Goal: Information Seeking & Learning: Find contact information

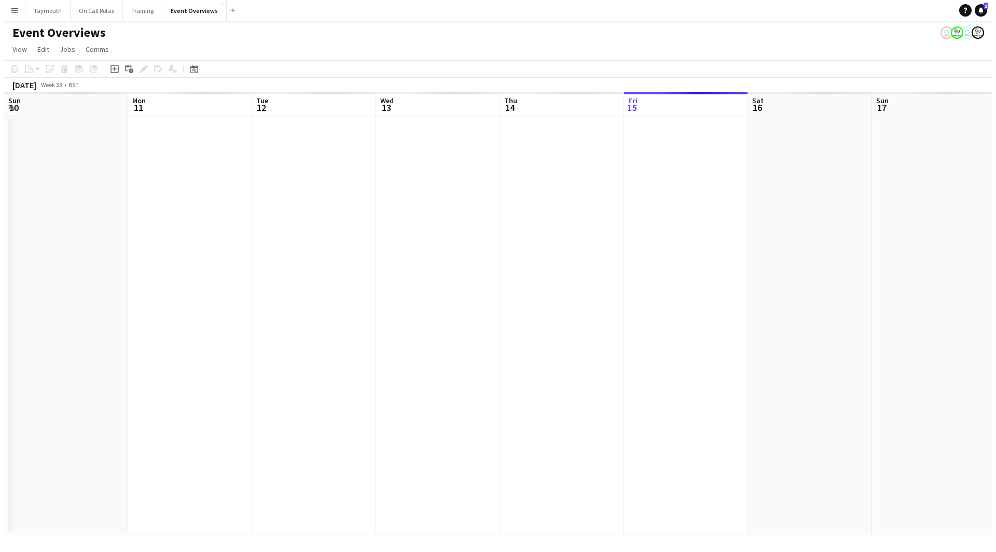
scroll to position [0, 245]
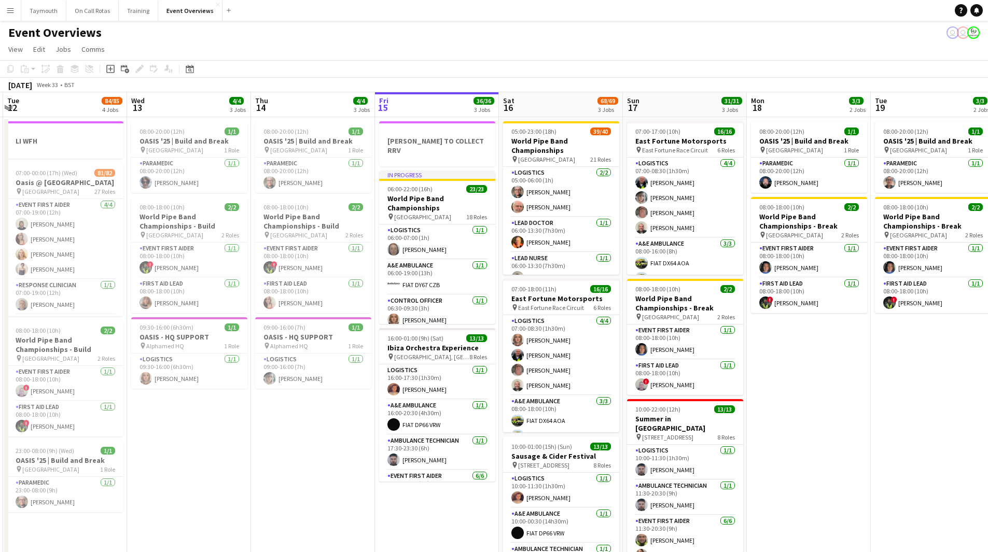
click at [9, 11] on app-icon "Menu" at bounding box center [10, 10] width 8 height 8
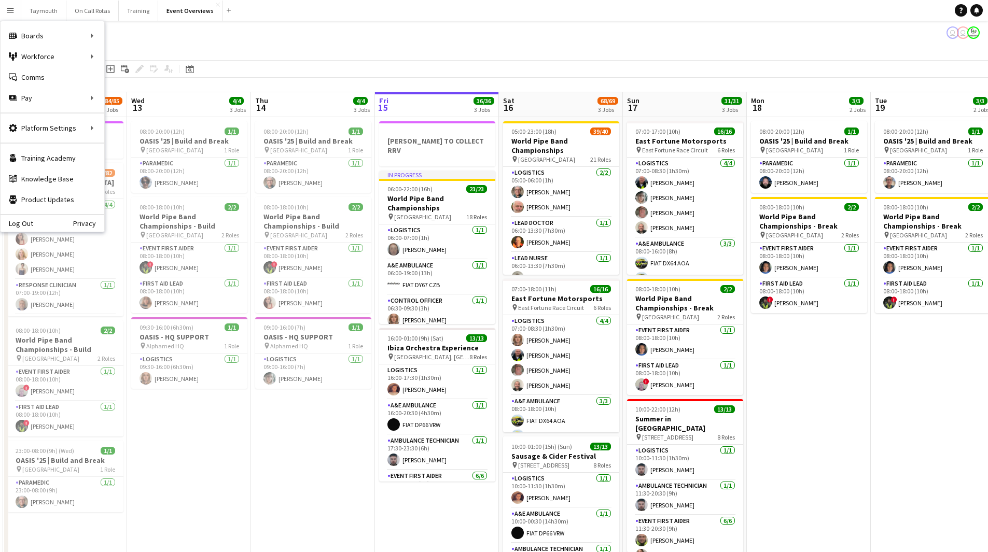
drag, startPoint x: 227, startPoint y: 56, endPoint x: 222, endPoint y: 57, distance: 5.2
click at [227, 56] on app-page-menu "View Day view expanded Day view collapsed Month view Date picker Jump to [DATE]…" at bounding box center [494, 50] width 988 height 20
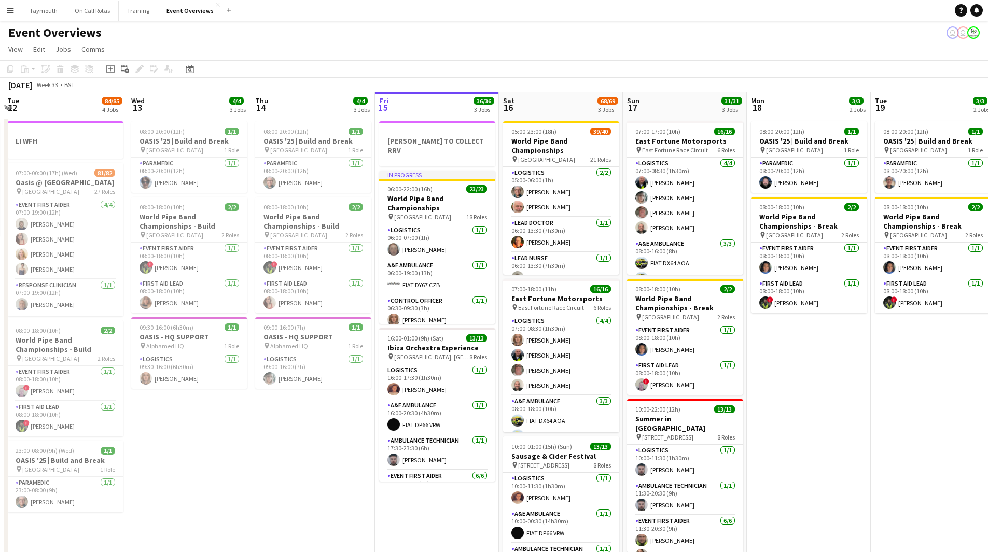
click at [13, 4] on button "Menu" at bounding box center [10, 10] width 21 height 21
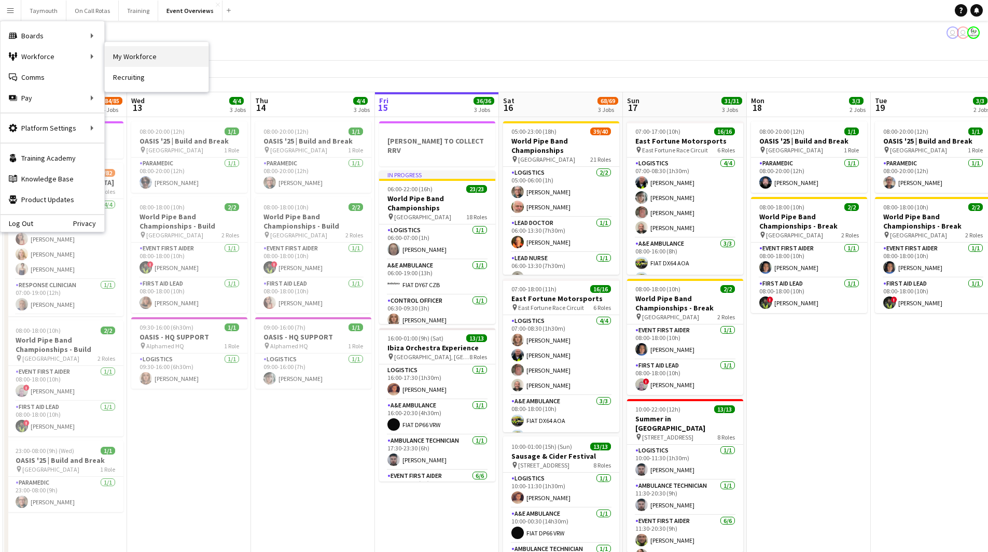
click at [129, 57] on link "My Workforce" at bounding box center [157, 56] width 104 height 21
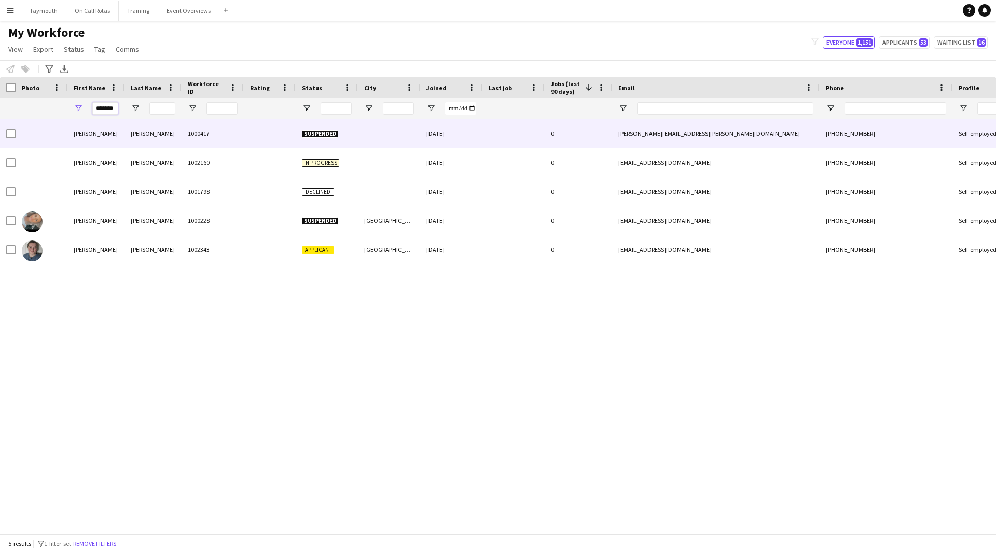
drag, startPoint x: 95, startPoint y: 109, endPoint x: 253, endPoint y: 122, distance: 158.1
click at [253, 122] on div "Workforce Details Photo First Name" at bounding box center [498, 305] width 996 height 457
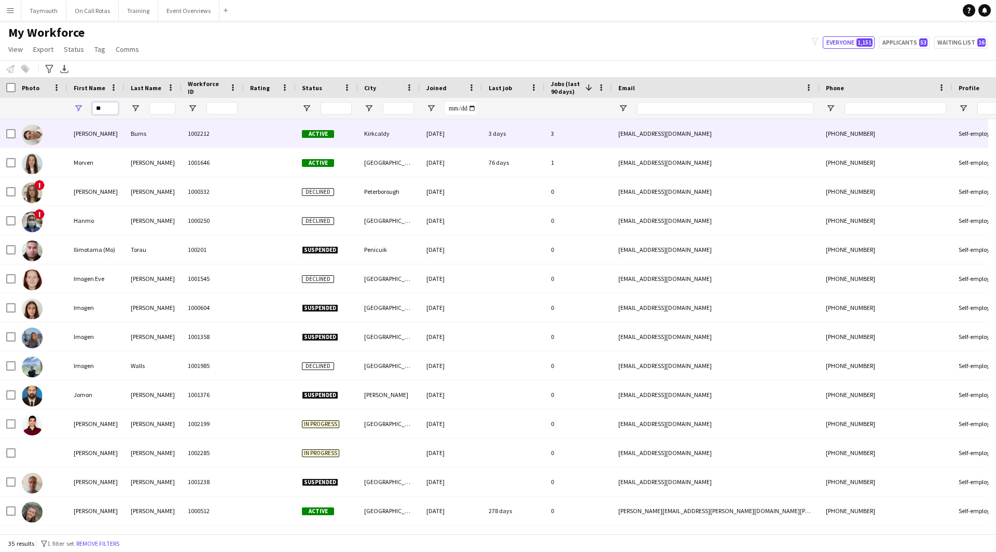
type input "**"
click at [205, 143] on div "1002212" at bounding box center [212, 133] width 62 height 29
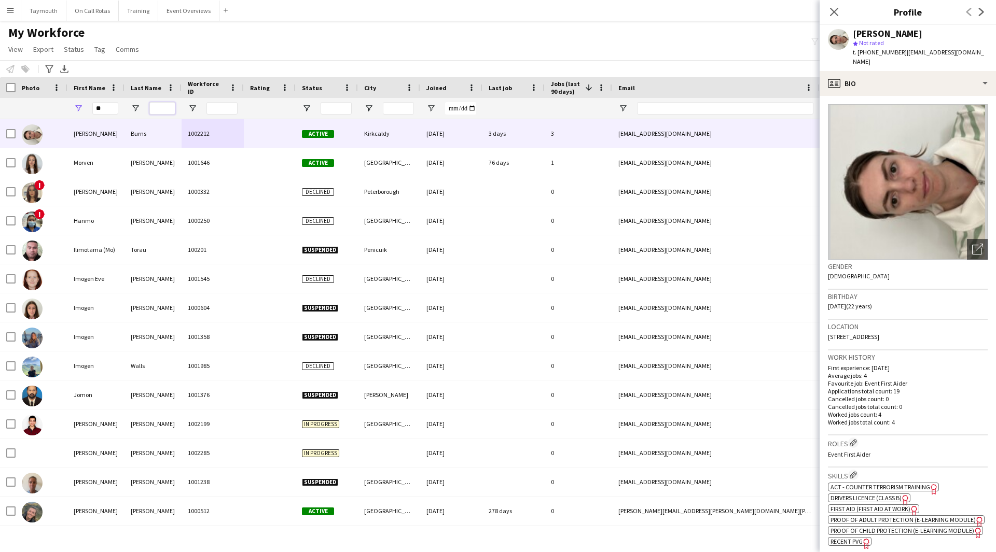
drag, startPoint x: 155, startPoint y: 108, endPoint x: 149, endPoint y: 108, distance: 5.7
click at [149, 108] on input "Last Name Filter Input" at bounding box center [162, 108] width 26 height 12
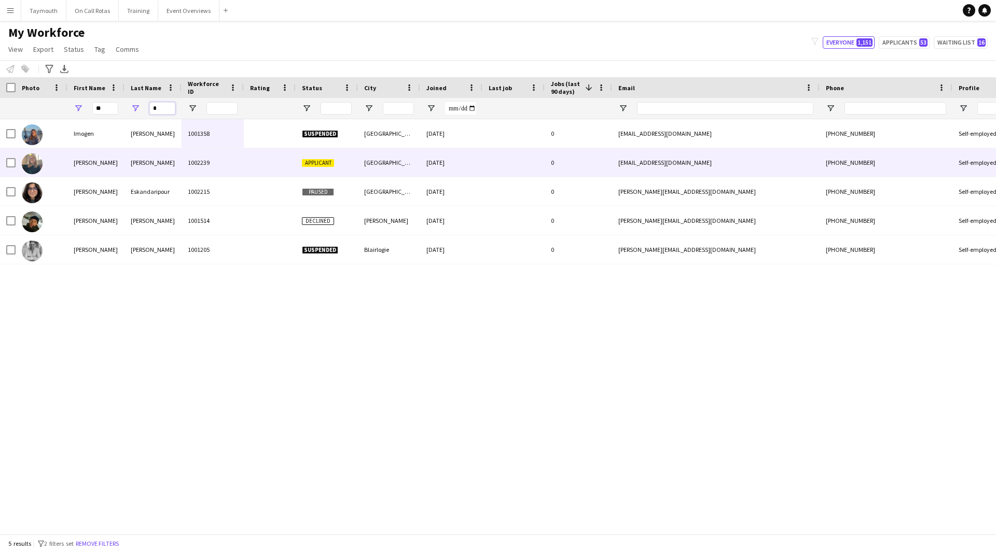
type input "*"
click at [162, 157] on div "[PERSON_NAME]" at bounding box center [152, 162] width 57 height 29
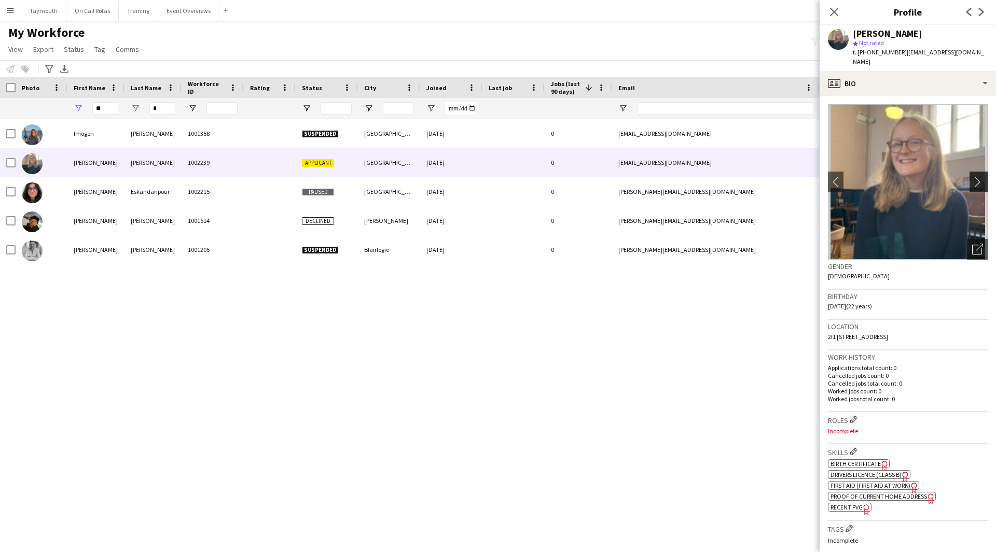
click at [972, 176] on app-icon "chevron-right" at bounding box center [980, 181] width 16 height 11
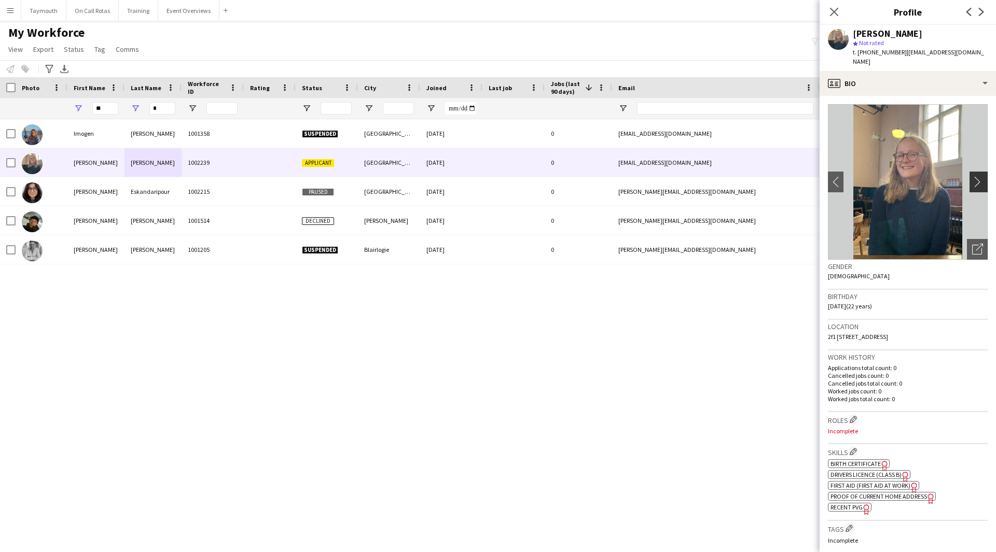
click at [972, 176] on app-icon "chevron-right" at bounding box center [980, 181] width 16 height 11
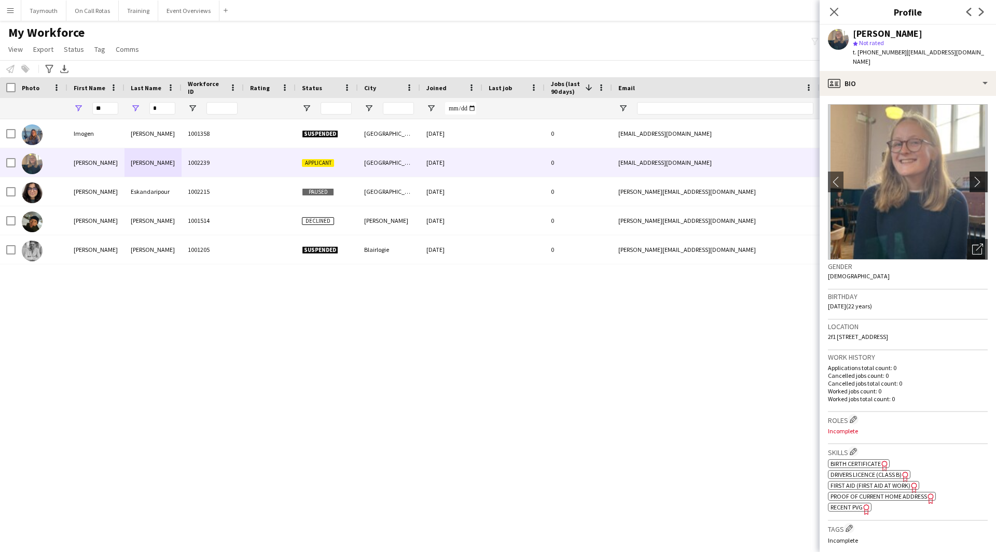
click at [972, 176] on app-icon "chevron-right" at bounding box center [980, 181] width 16 height 11
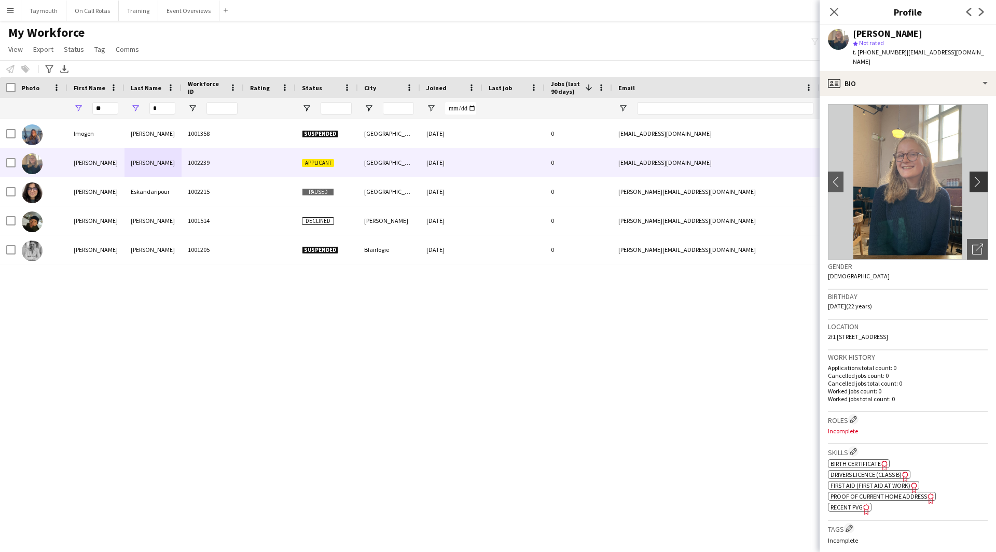
click at [972, 176] on app-icon "chevron-right" at bounding box center [980, 181] width 16 height 11
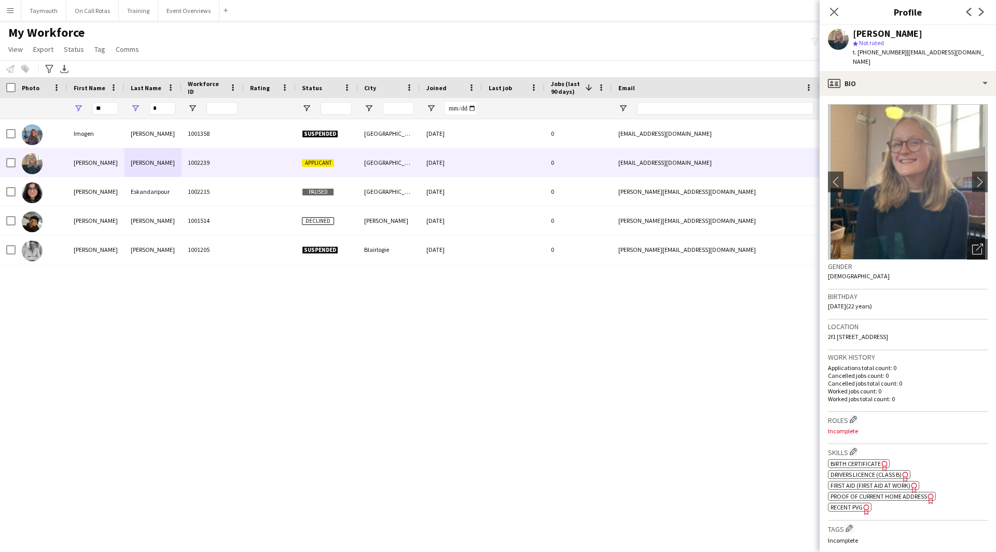
click at [859, 482] on span "First Aid (First Aid At Work)" at bounding box center [870, 486] width 80 height 8
drag, startPoint x: 896, startPoint y: 54, endPoint x: 858, endPoint y: 53, distance: 38.9
click at [858, 53] on span "t. [PHONE_NUMBER]" at bounding box center [879, 52] width 54 height 8
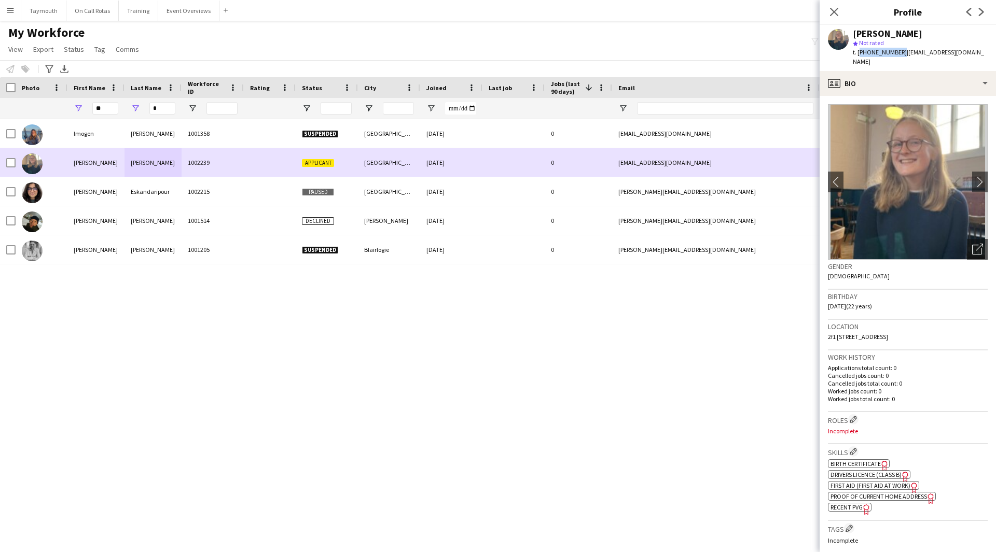
copy span "[PHONE_NUMBER]"
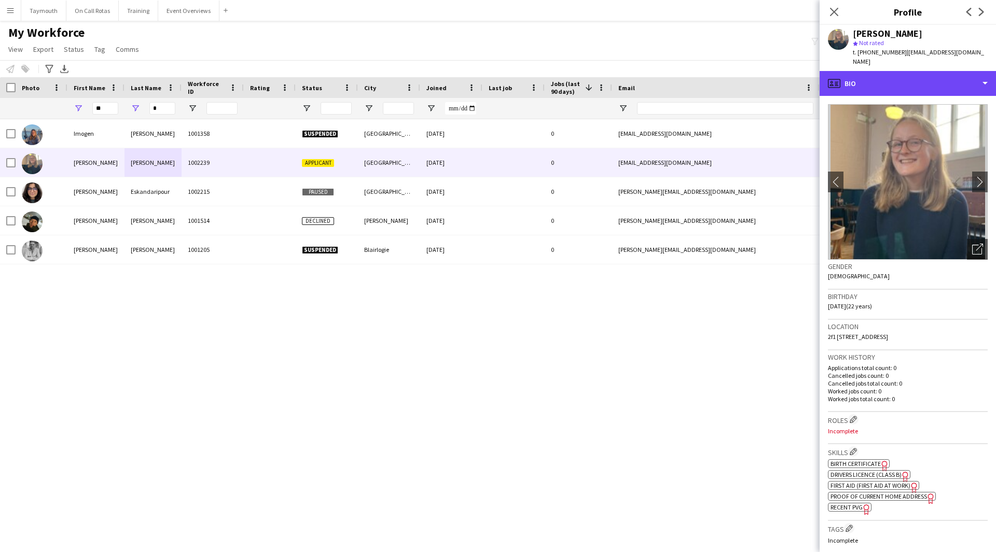
drag, startPoint x: 924, startPoint y: 78, endPoint x: 923, endPoint y: 87, distance: 9.5
click at [924, 78] on div "profile Bio" at bounding box center [907, 83] width 176 height 25
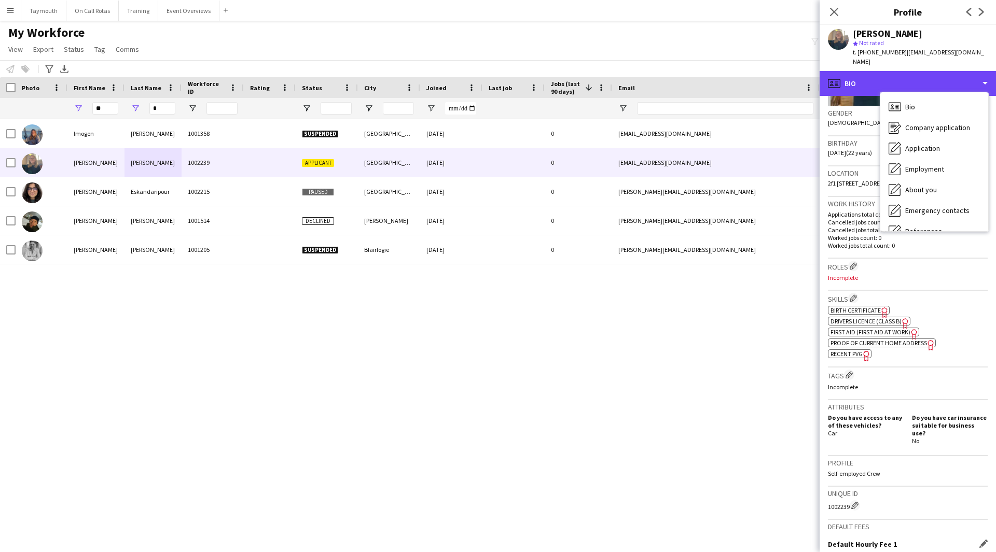
scroll to position [287, 0]
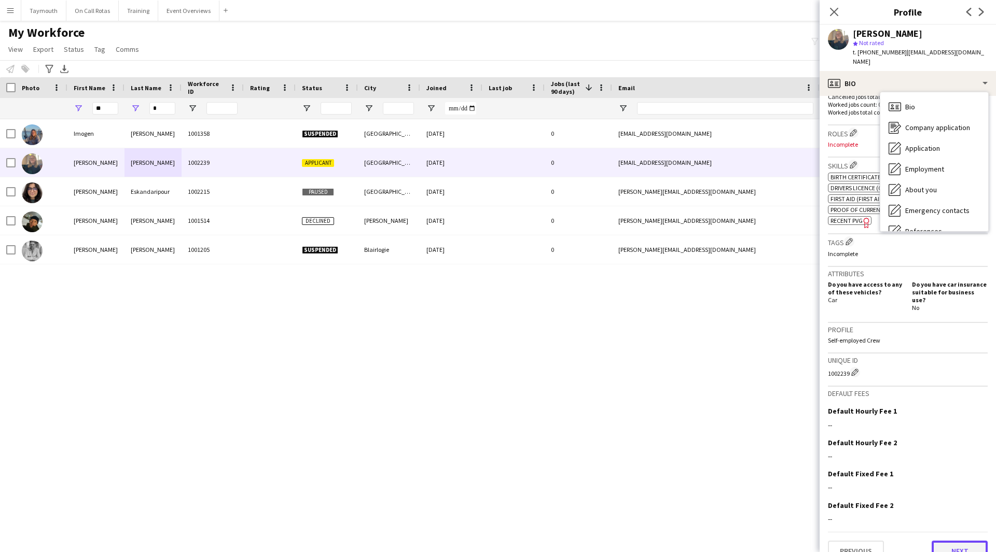
click at [956, 541] on button "Next" at bounding box center [959, 551] width 56 height 21
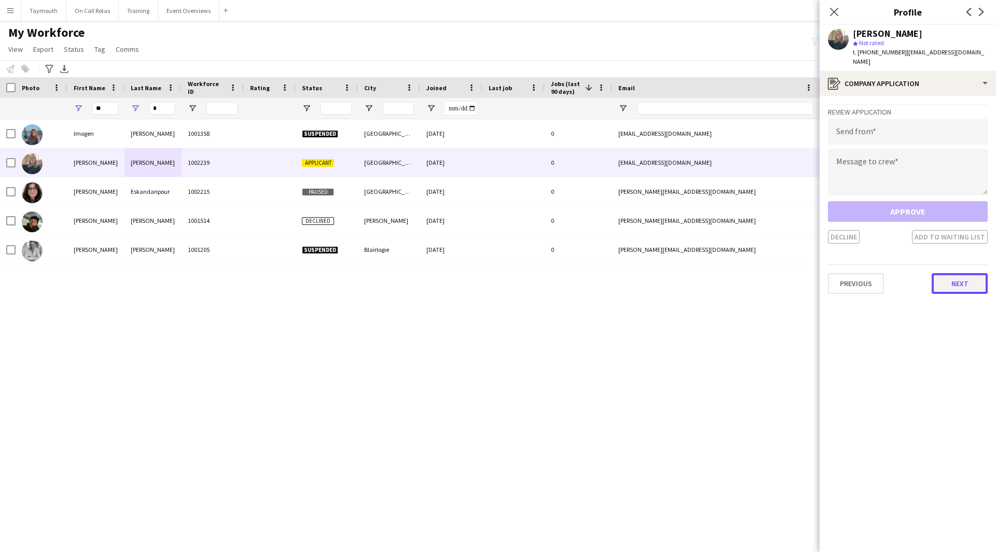
click at [979, 273] on button "Next" at bounding box center [959, 283] width 56 height 21
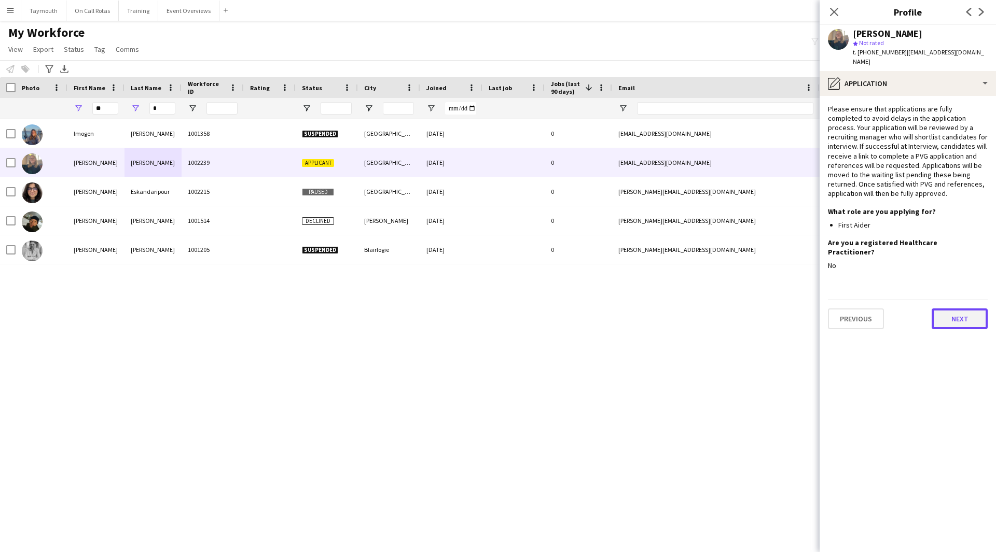
click at [966, 309] on button "Next" at bounding box center [959, 319] width 56 height 21
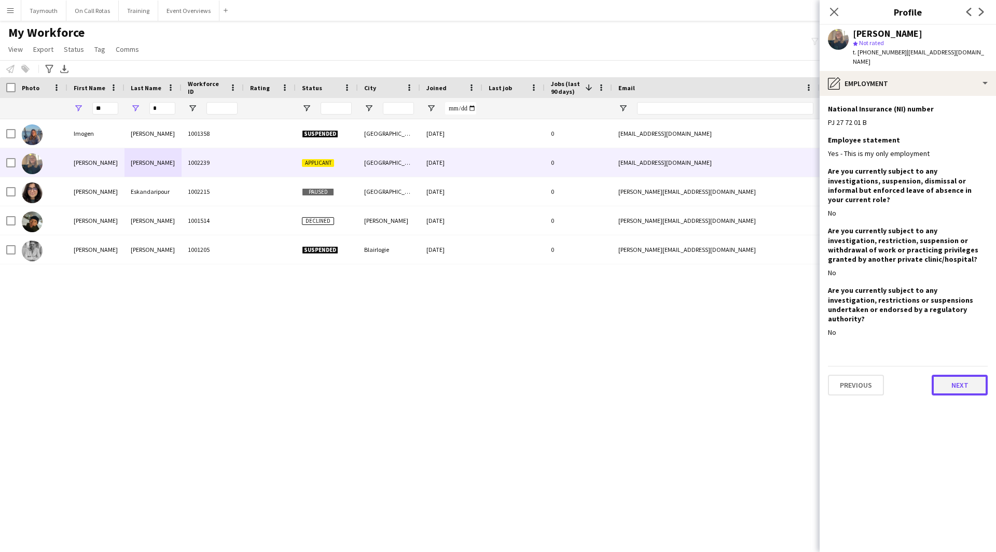
click at [975, 375] on button "Next" at bounding box center [959, 385] width 56 height 21
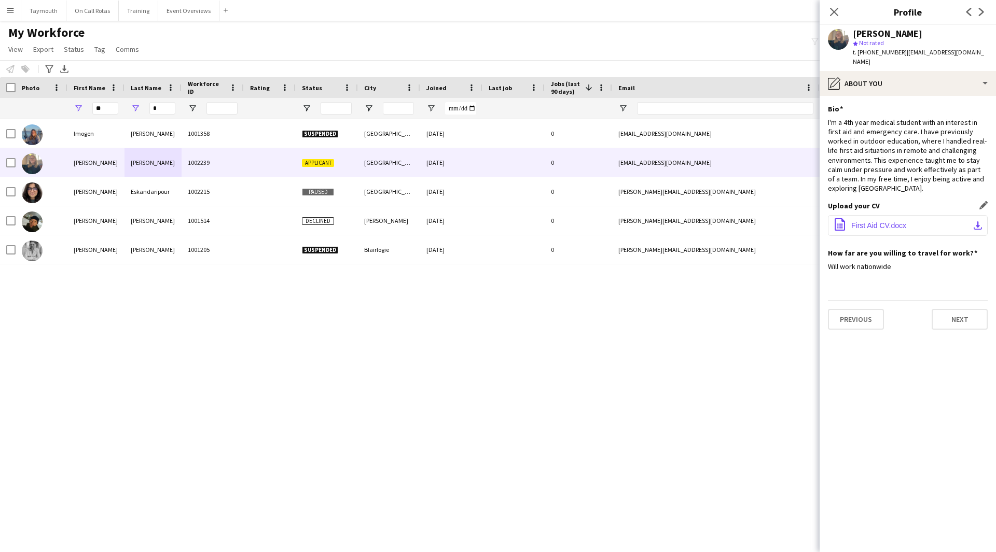
click at [950, 215] on button "office-file-sheet First Aid CV.docx download-bottom" at bounding box center [908, 225] width 160 height 21
click at [186, 13] on button "Event Overviews Close" at bounding box center [188, 11] width 61 height 20
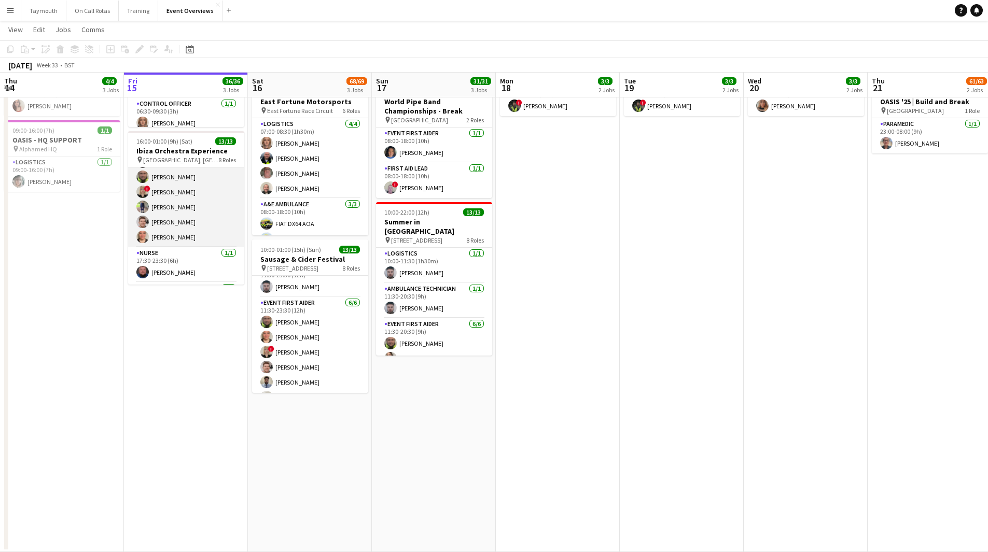
scroll to position [85, 0]
click at [175, 251] on app-card-role "Event First Aider [DATE] 17:30-23:30 (6h) [PERSON_NAME] [PERSON_NAME] ! [PERSON…" at bounding box center [186, 244] width 116 height 110
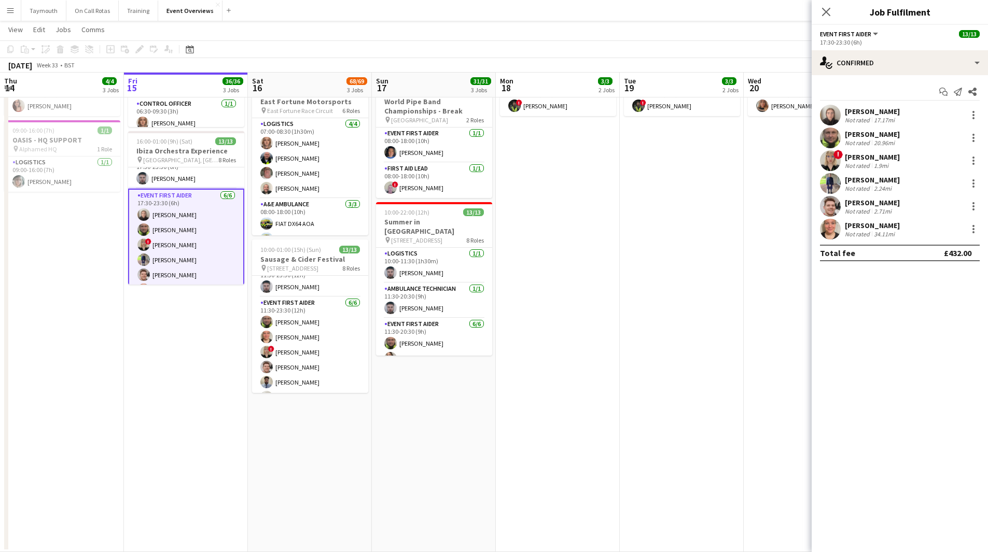
click at [857, 183] on div "[PERSON_NAME]" at bounding box center [872, 179] width 55 height 9
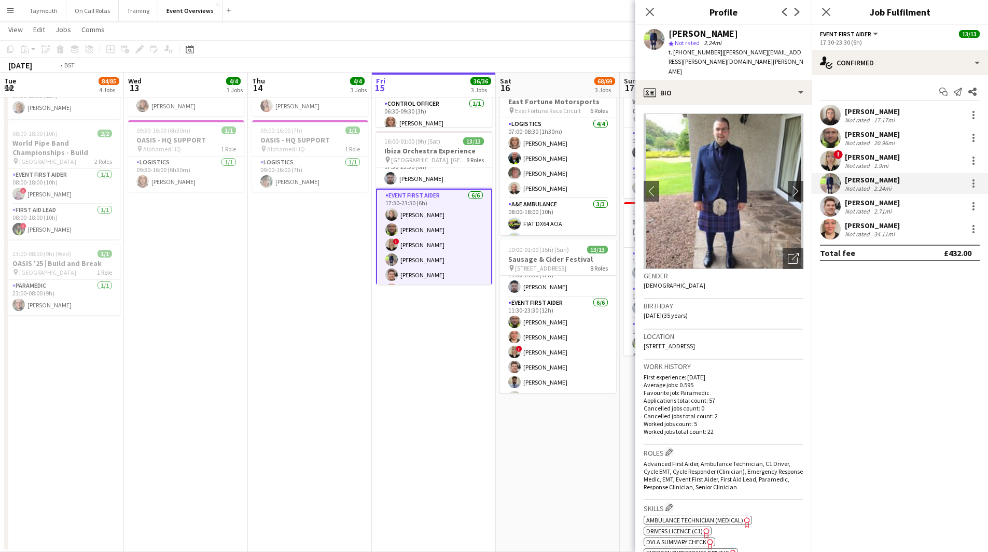
drag, startPoint x: 551, startPoint y: 433, endPoint x: 584, endPoint y: 433, distance: 32.7
click at [584, 433] on app-calendar-viewport "Sun 10 Mon 11 Tue 12 84/85 4 Jobs Wed 13 4/4 3 Jobs Thu 14 4/4 3 Jobs Fri 15 36…" at bounding box center [494, 198] width 988 height 708
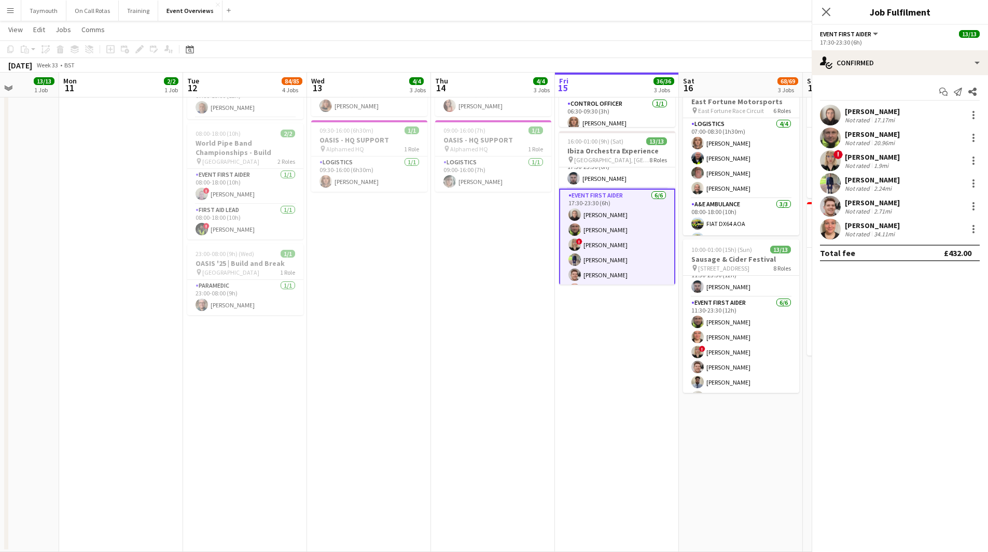
drag, startPoint x: 228, startPoint y: 437, endPoint x: 450, endPoint y: 402, distance: 224.5
click at [450, 402] on app-calendar-viewport "Fri 8 96/97 2 Jobs Sat 9 94/95 2 Jobs Sun 10 13/13 1 Job Mon 11 2/2 1 Job Tue 1…" at bounding box center [494, 198] width 988 height 708
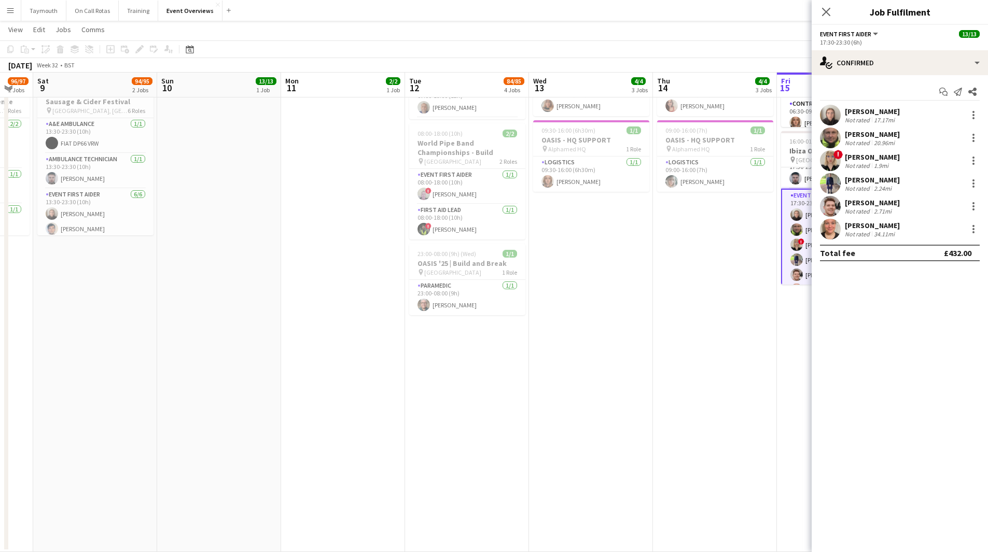
scroll to position [0, 290]
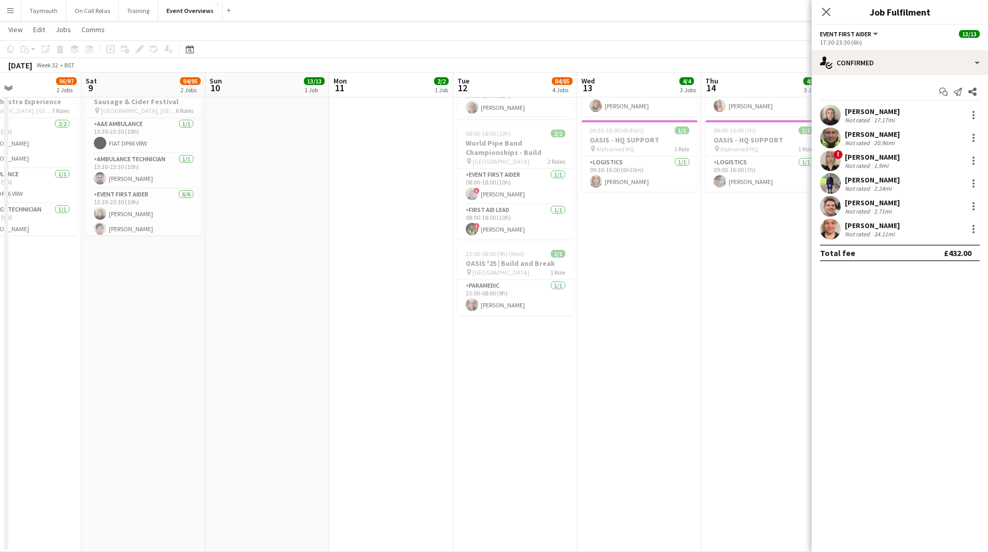
drag, startPoint x: 401, startPoint y: 401, endPoint x: 502, endPoint y: 390, distance: 102.3
click at [530, 397] on app-calendar-viewport "Wed 6 2/2 2 Jobs Thu 7 4/4 3 Jobs Fri 8 96/97 2 Jobs Sat 9 94/95 2 Jobs Sun 10 …" at bounding box center [494, 198] width 988 height 708
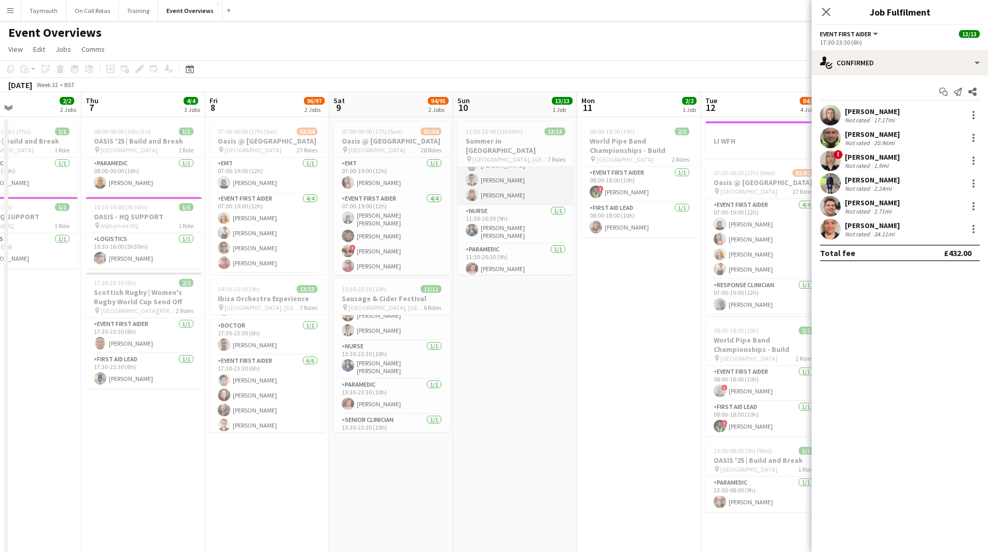
scroll to position [156, 0]
click at [486, 205] on app-card-role "Nurse [DATE] 11:30-20:30 (9h) [PERSON_NAME] [PERSON_NAME]" at bounding box center [515, 211] width 116 height 38
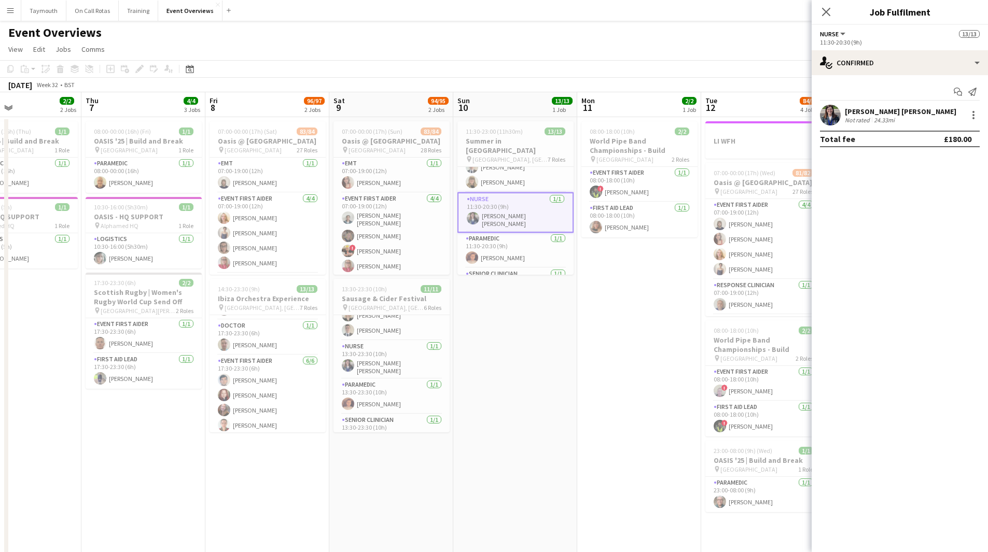
click at [889, 113] on div "[PERSON_NAME] [PERSON_NAME]" at bounding box center [900, 111] width 111 height 9
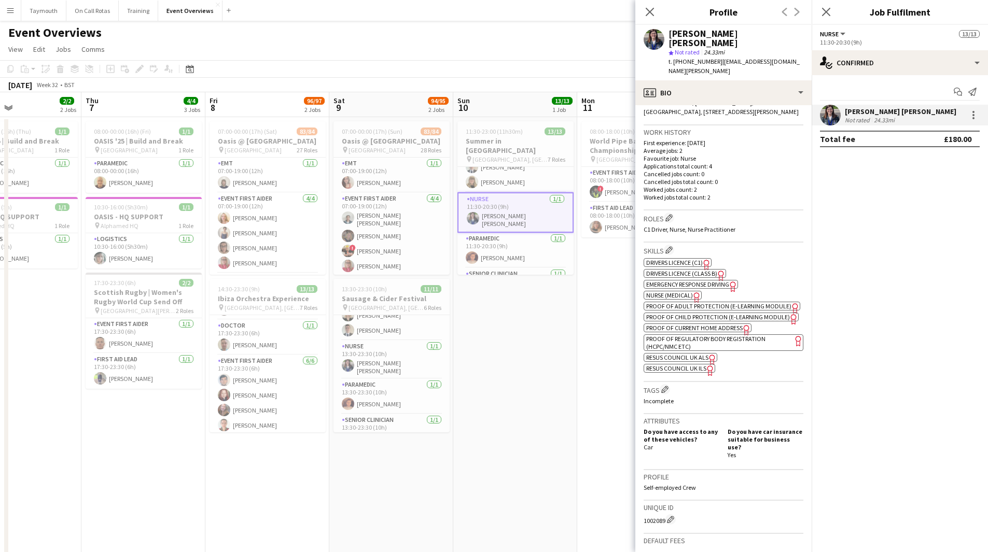
scroll to position [398, 0]
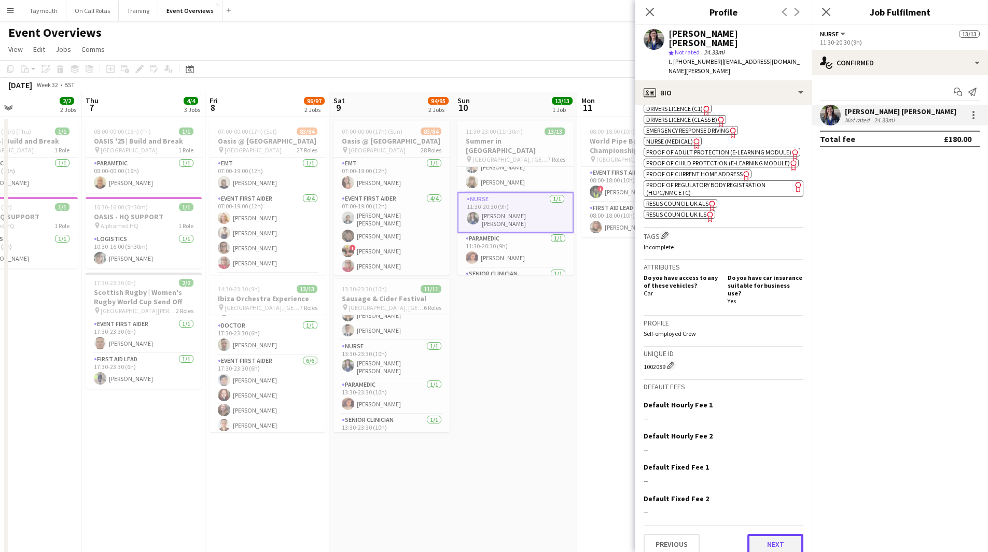
click at [763, 536] on button "Next" at bounding box center [775, 544] width 56 height 21
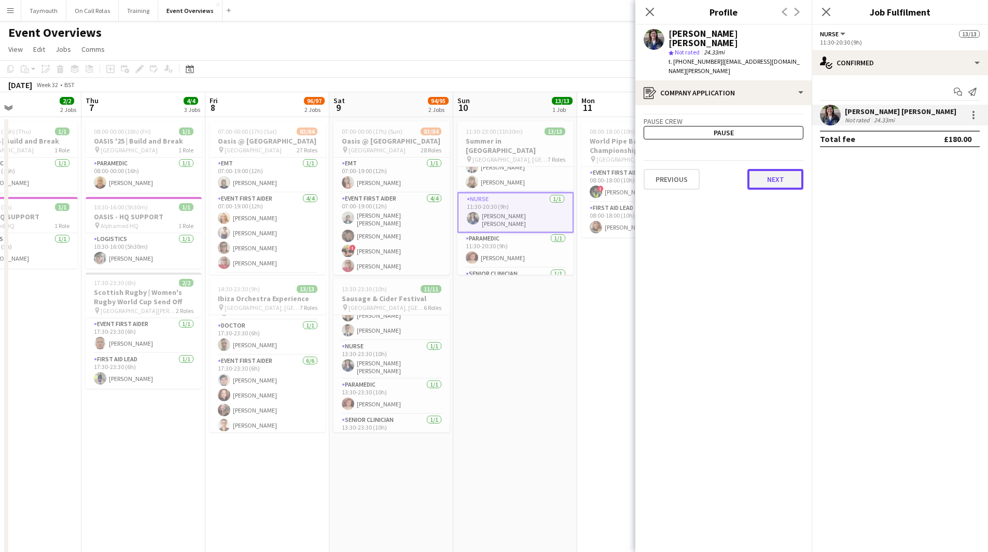
click at [784, 169] on button "Next" at bounding box center [775, 179] width 56 height 21
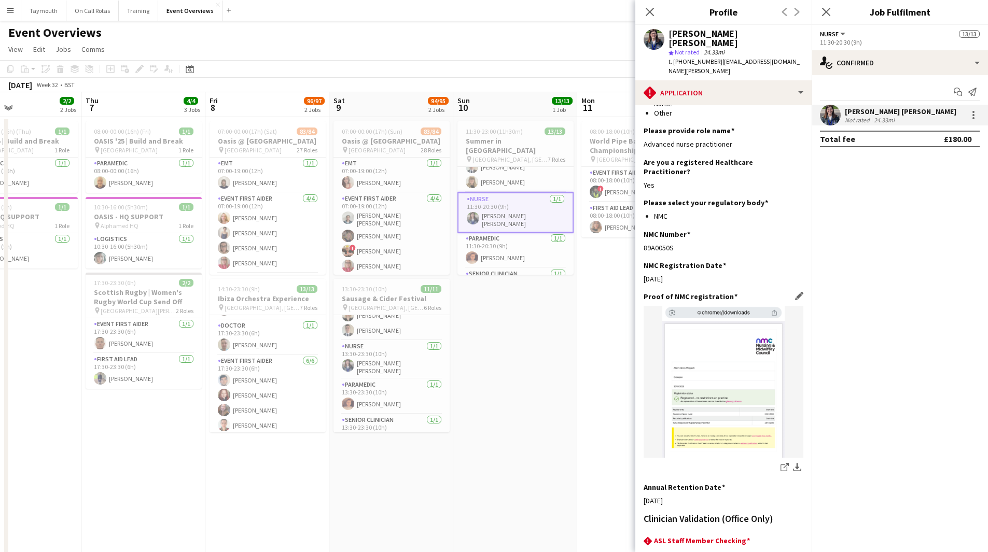
scroll to position [212, 0]
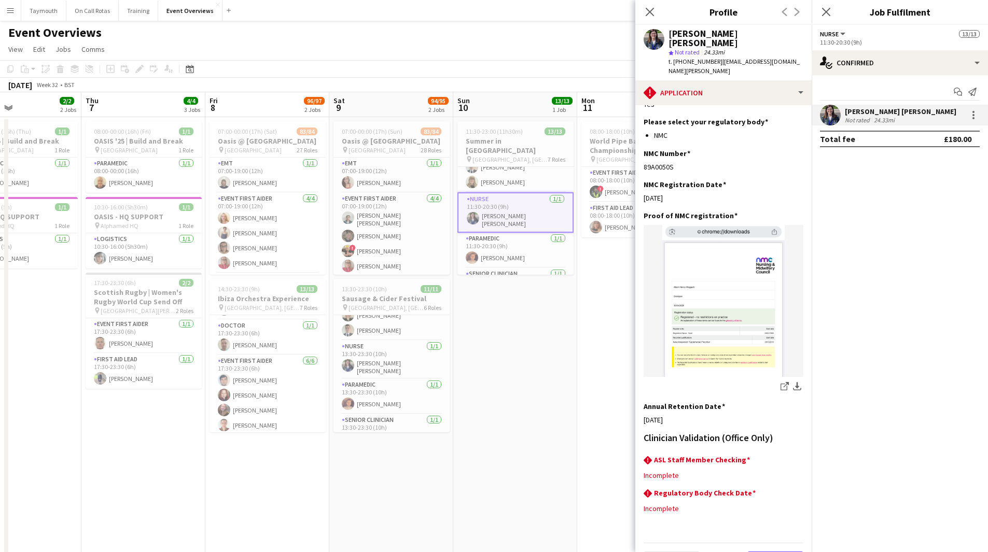
click at [769, 552] on button "Next" at bounding box center [775, 562] width 56 height 21
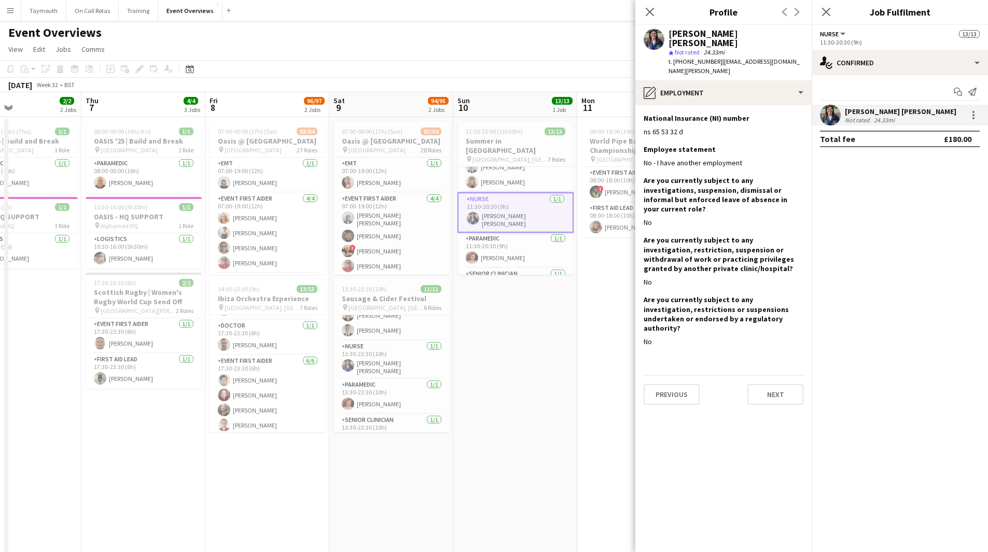
scroll to position [0, 0]
click at [758, 384] on button "Next" at bounding box center [775, 394] width 56 height 21
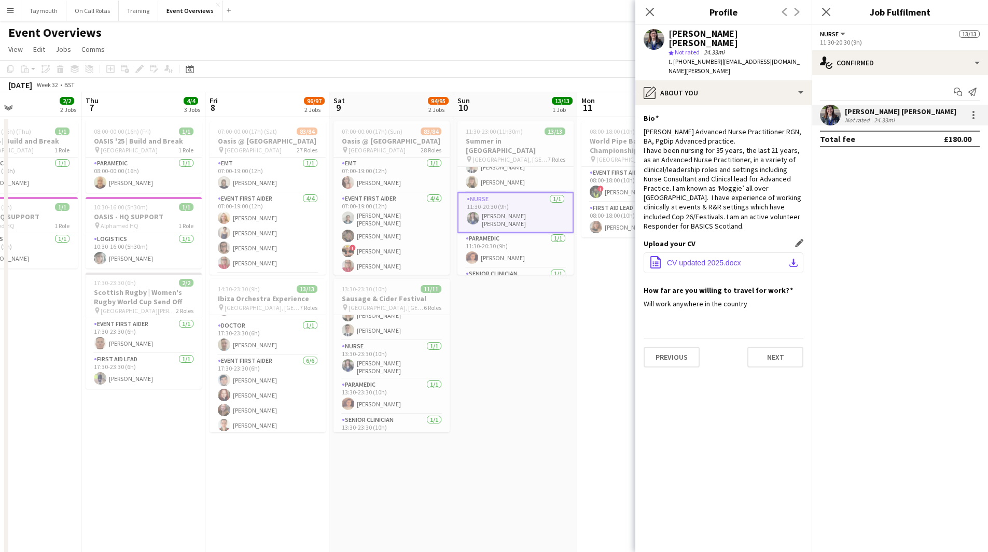
click at [757, 253] on button "office-file-sheet CV updated 2025.docx download-bottom" at bounding box center [723, 263] width 160 height 21
click at [15, 11] on button "Menu" at bounding box center [10, 10] width 21 height 21
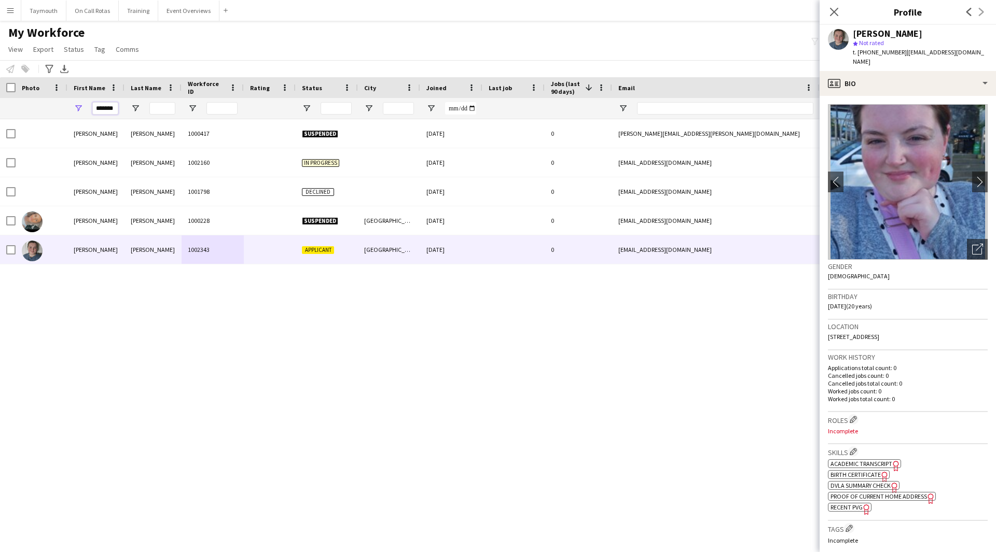
drag, startPoint x: 96, startPoint y: 109, endPoint x: 326, endPoint y: 127, distance: 229.8
click at [326, 127] on div "Workforce Details Photo First Name" at bounding box center [498, 305] width 996 height 457
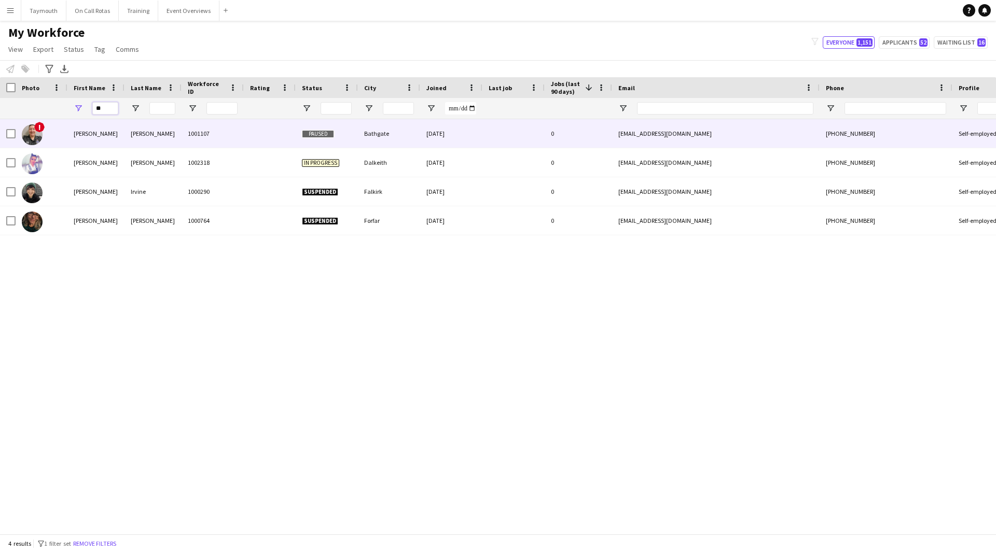
type input "*"
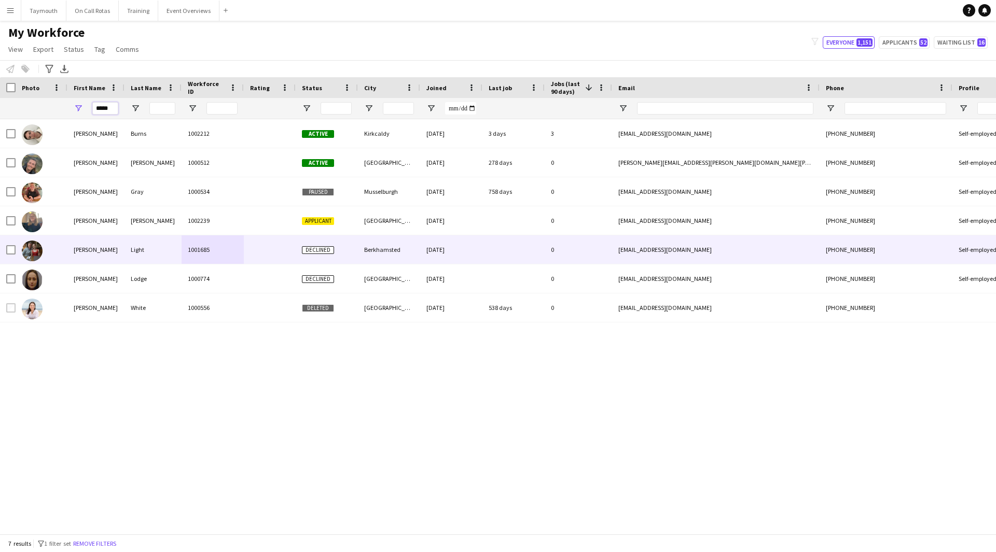
type input "*****"
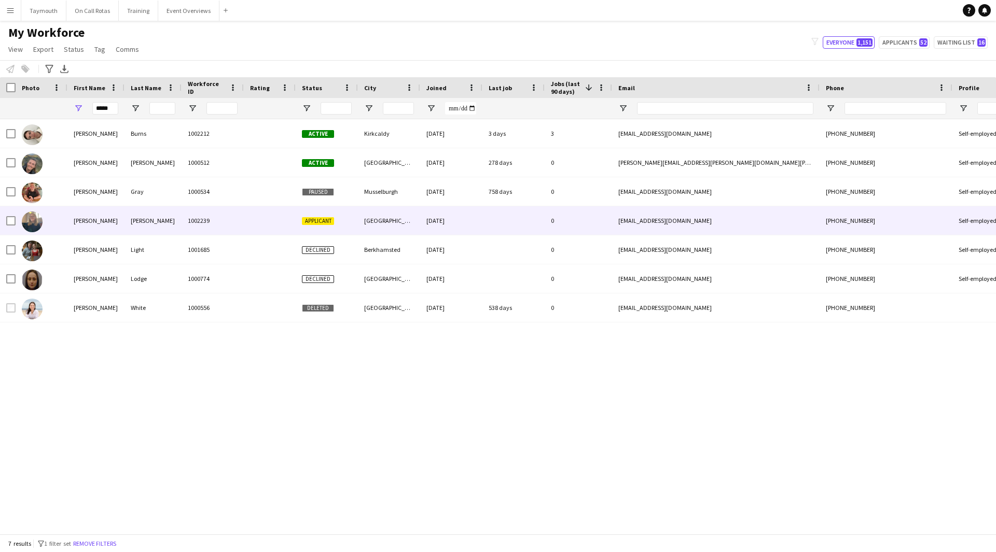
click at [174, 219] on div "[PERSON_NAME]" at bounding box center [152, 220] width 57 height 29
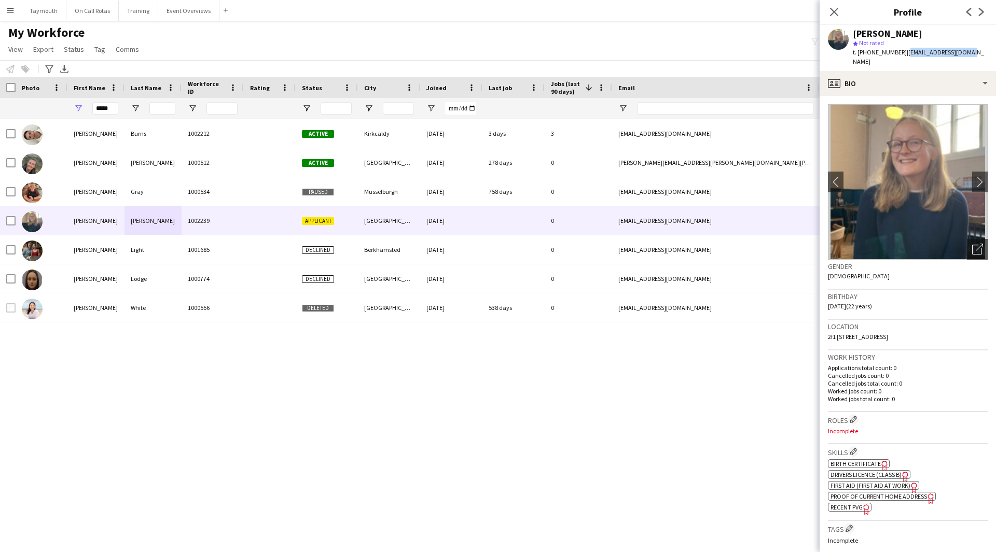
drag, startPoint x: 966, startPoint y: 48, endPoint x: 904, endPoint y: 57, distance: 63.4
click at [904, 57] on div "Molly Kelly star Not rated t. +447508353138 | mollyk2303@gmail.com" at bounding box center [907, 48] width 176 height 46
copy span "[EMAIL_ADDRESS][DOMAIN_NAME]"
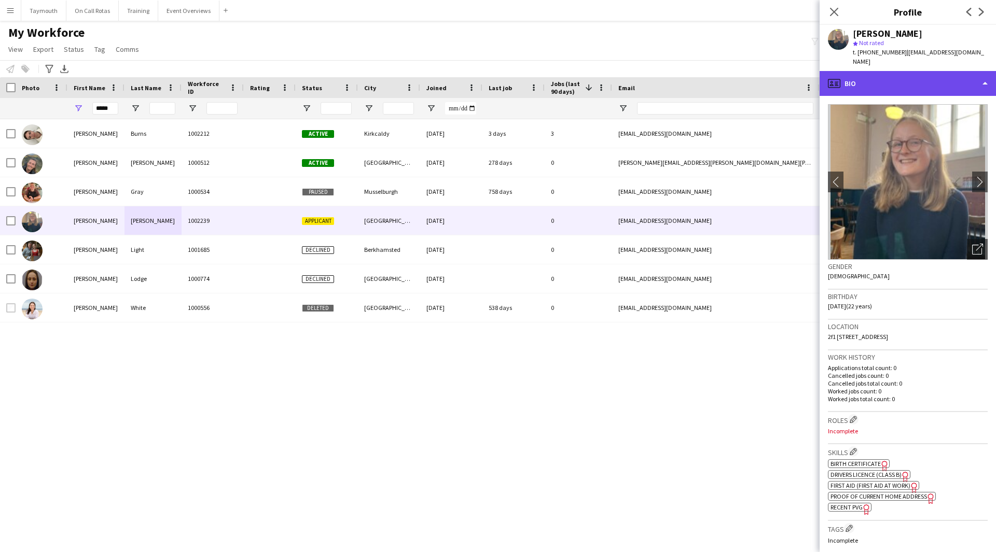
click at [951, 78] on div "profile Bio" at bounding box center [907, 83] width 176 height 25
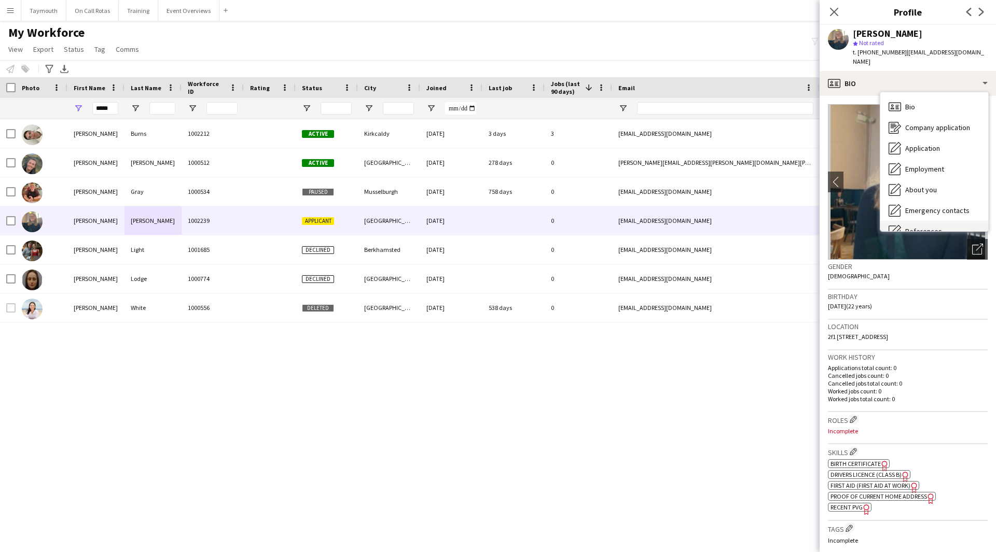
click at [945, 221] on div "References References" at bounding box center [934, 231] width 108 height 21
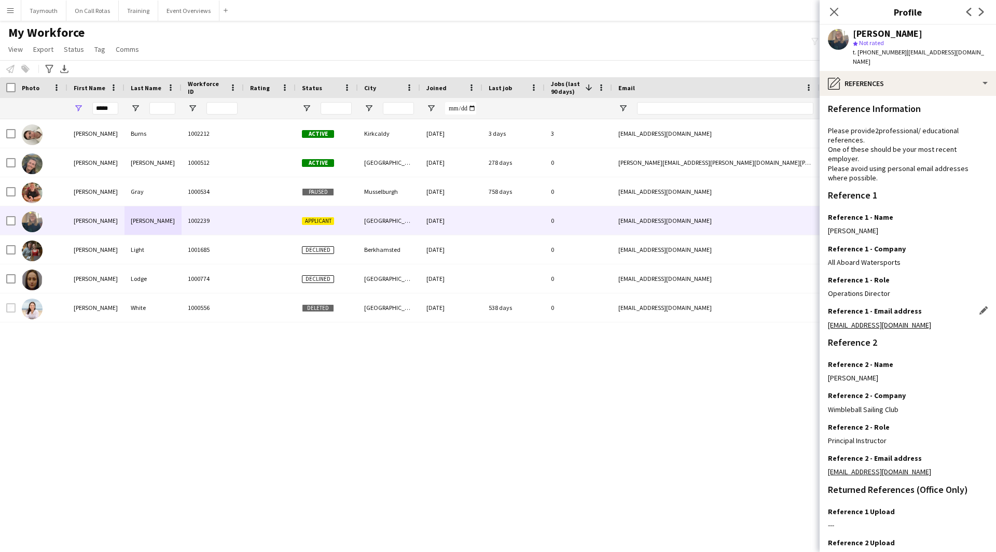
drag, startPoint x: 958, startPoint y: 315, endPoint x: 828, endPoint y: 317, distance: 130.7
click at [828, 320] on div "operations@allaboardwatersports.co.uk" at bounding box center [908, 324] width 160 height 9
copy link "operations@allaboardwatersports.co.uk"
drag, startPoint x: 907, startPoint y: 466, endPoint x: 819, endPoint y: 464, distance: 87.6
click at [819, 464] on app-section-data-types "Reference Information Please provide 2 professional/ educational references. On…" at bounding box center [907, 324] width 176 height 456
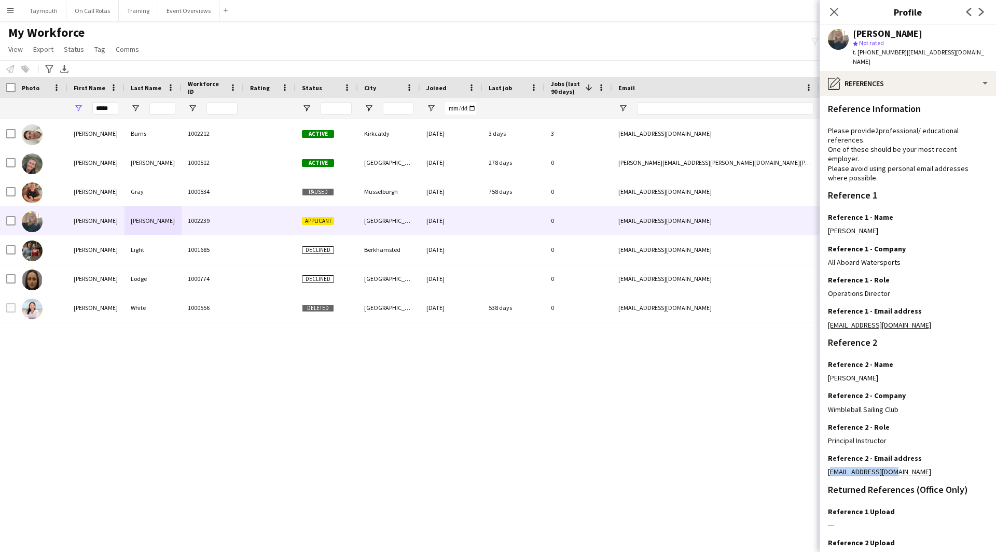
copy link "daswsc05@gmail.com"
drag, startPoint x: 969, startPoint y: 49, endPoint x: 902, endPoint y: 52, distance: 67.0
click at [902, 52] on div "Molly Kelly star Not rated t. +447508353138 | mollyk2303@gmail.com" at bounding box center [907, 48] width 176 height 46
copy span "[EMAIL_ADDRESS][DOMAIN_NAME]"
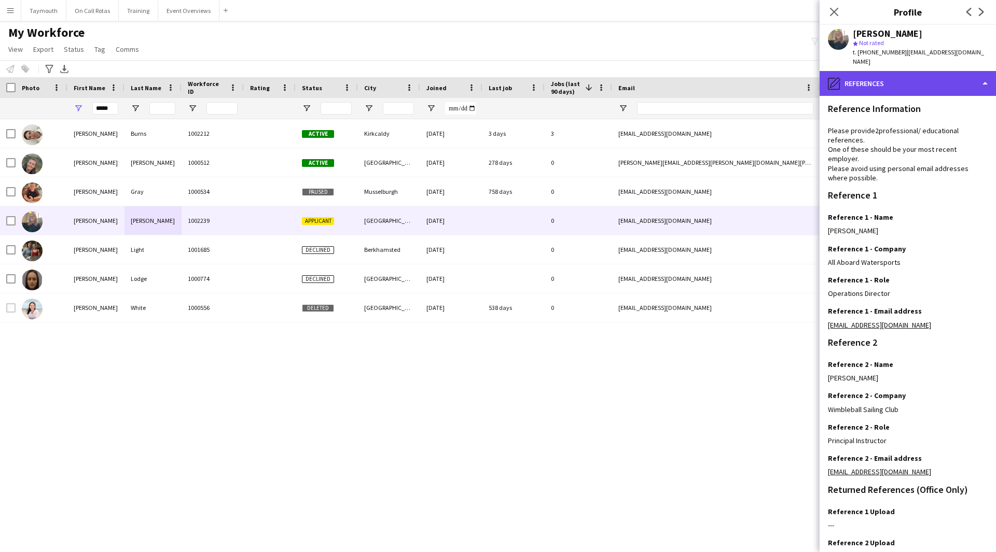
click at [937, 80] on div "pencil4 References" at bounding box center [907, 83] width 176 height 25
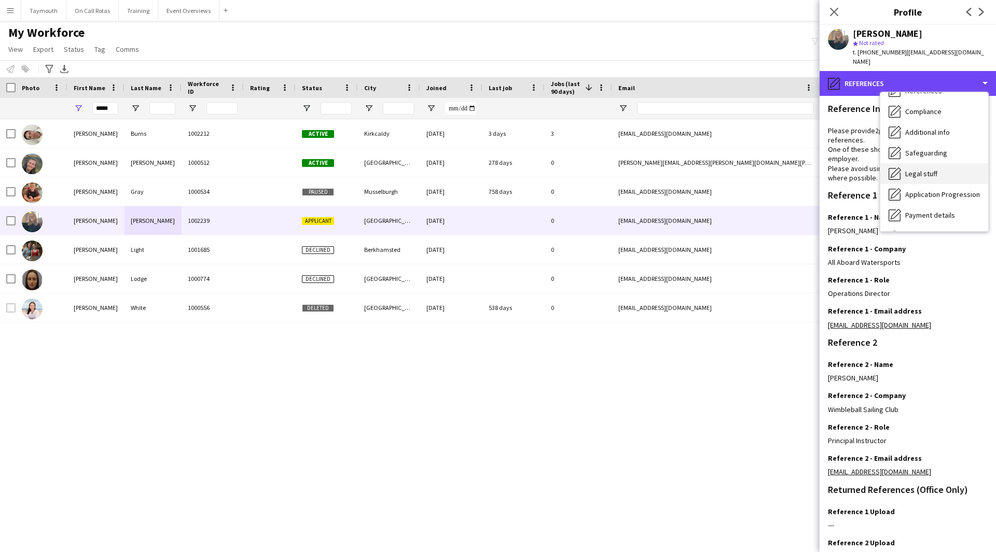
scroll to position [156, 0]
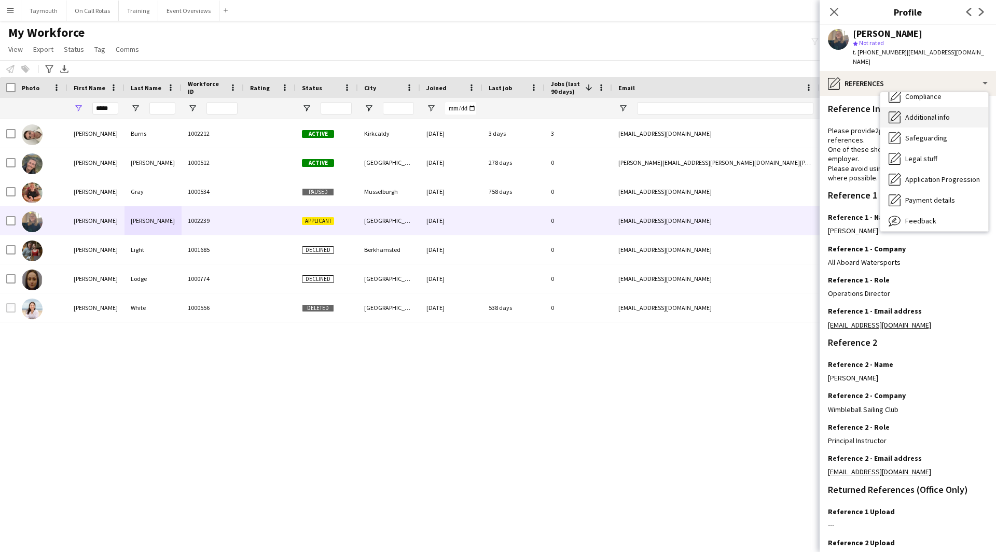
click at [945, 113] on span "Additional info" at bounding box center [927, 117] width 45 height 9
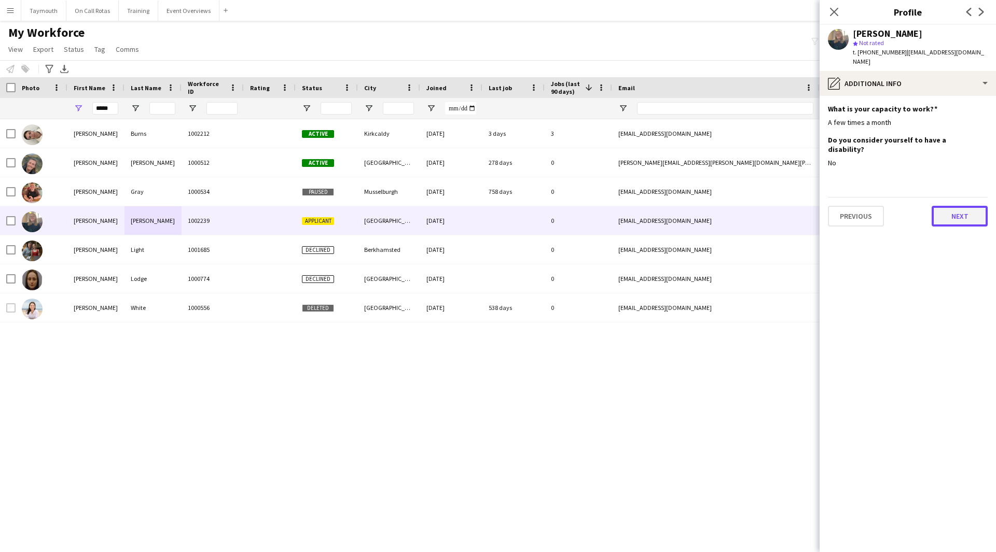
click at [948, 206] on button "Next" at bounding box center [959, 216] width 56 height 21
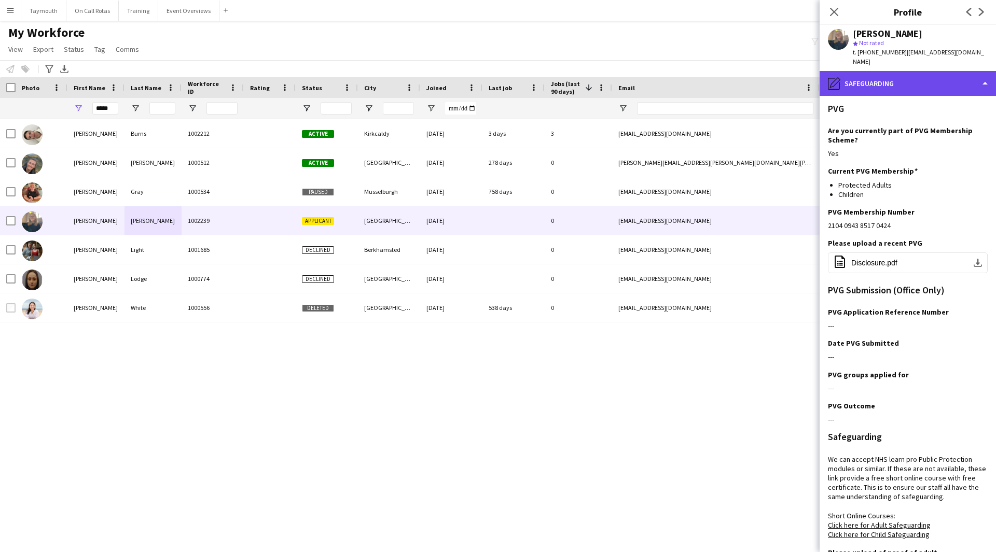
click at [919, 74] on div "pencil4 Safeguarding" at bounding box center [907, 83] width 176 height 25
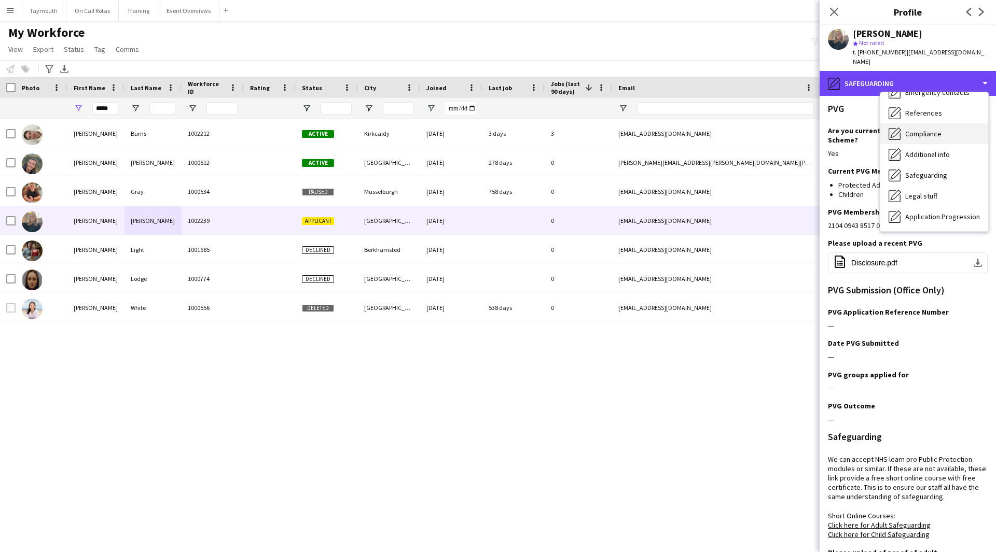
scroll to position [104, 0]
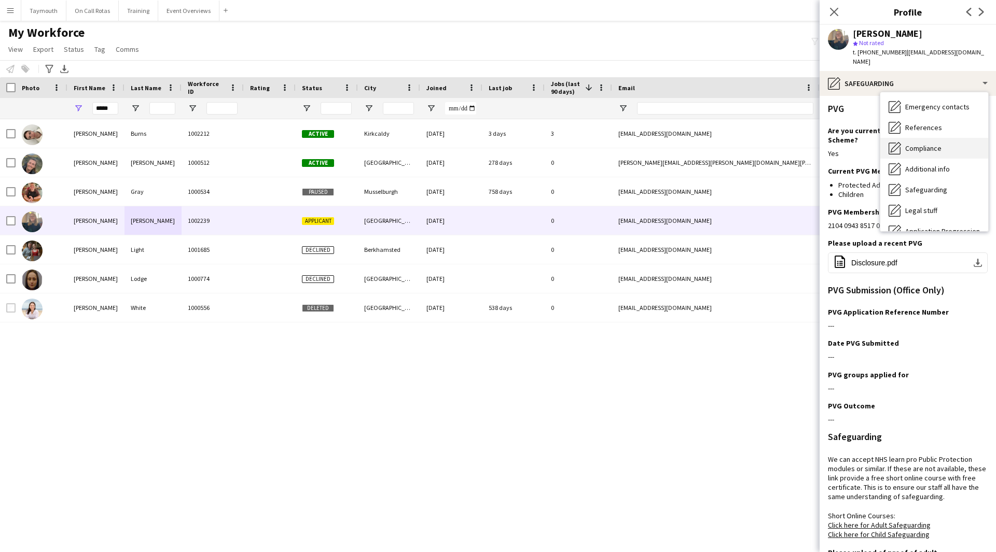
click at [931, 144] on span "Compliance" at bounding box center [923, 148] width 36 height 9
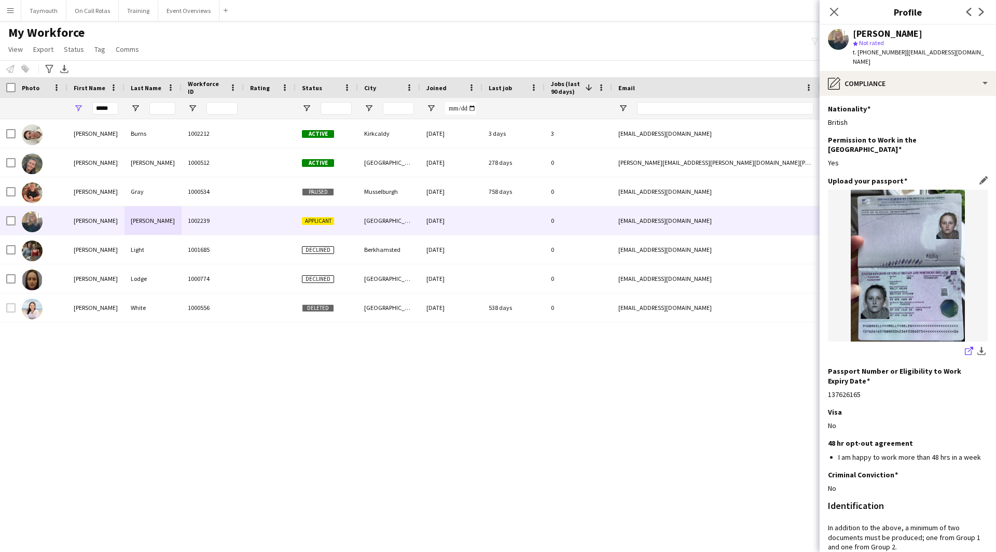
click at [964, 347] on icon "share-external-link-1" at bounding box center [968, 351] width 8 height 8
drag, startPoint x: 974, startPoint y: 52, endPoint x: 904, endPoint y: 57, distance: 70.1
click at [904, 57] on app-profile-header "Molly Kelly star Not rated t. +447508353138 | mollyk2303@gmail.com" at bounding box center [907, 48] width 176 height 46
copy span "[EMAIL_ADDRESS][DOMAIN_NAME]"
click at [895, 73] on div "pencil4 Compliance" at bounding box center [907, 83] width 176 height 25
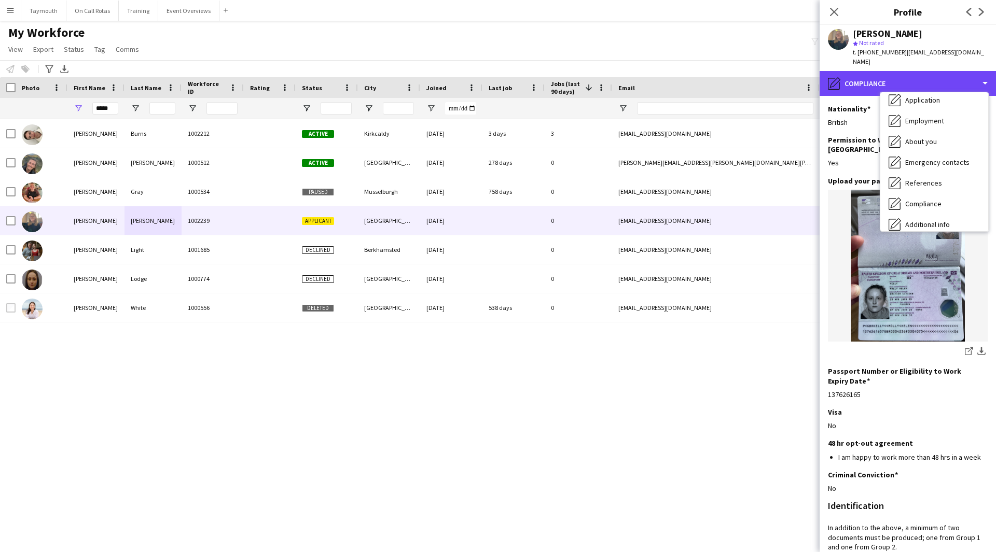
scroll to position [0, 0]
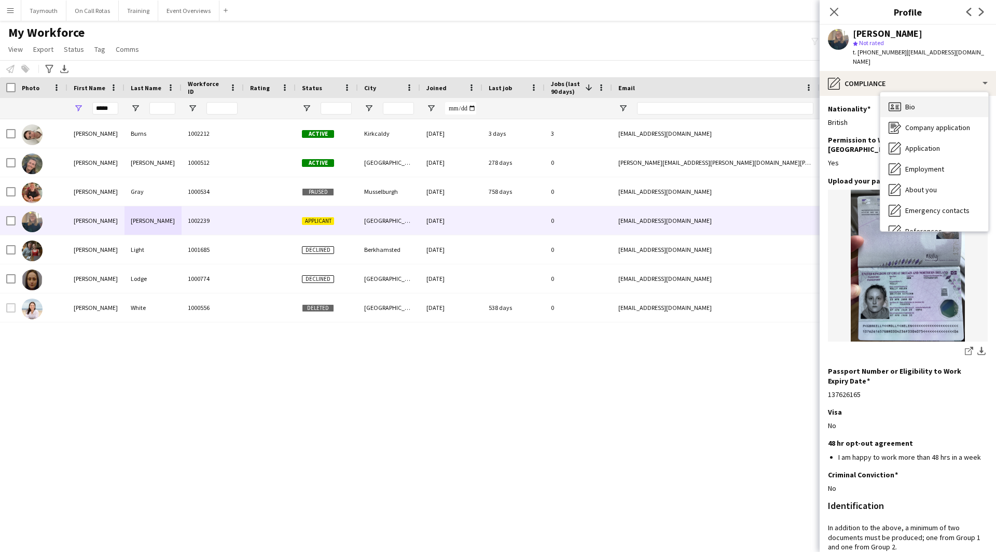
click at [920, 103] on div "Bio Bio" at bounding box center [934, 106] width 108 height 21
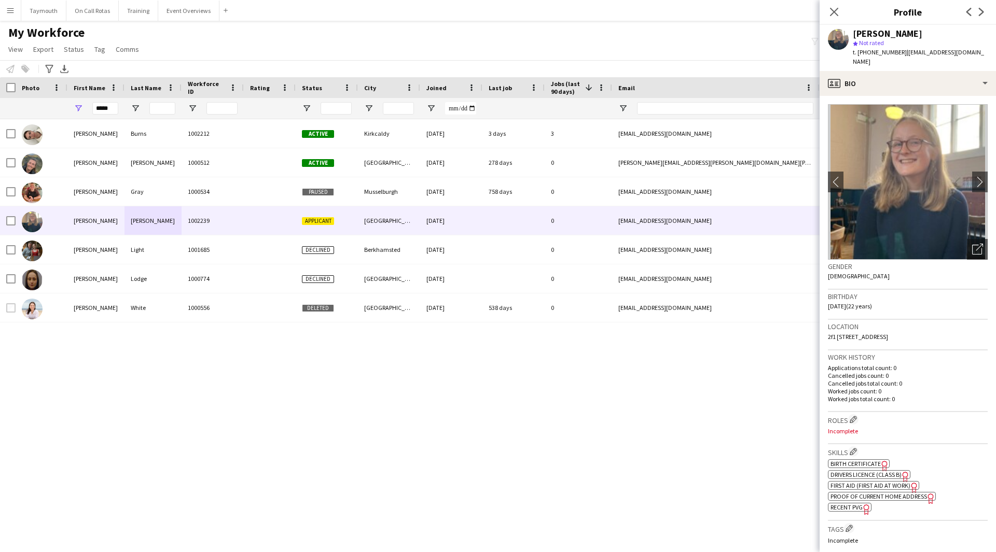
drag, startPoint x: 948, startPoint y: 331, endPoint x: 920, endPoint y: 330, distance: 27.5
click at [920, 330] on div "Location 2f1 44 Rankeillor Street, Edinburgh, EH8 9HZ" at bounding box center [908, 335] width 160 height 30
copy span "EH8 9HZ"
click at [947, 72] on div "profile Bio" at bounding box center [907, 83] width 176 height 25
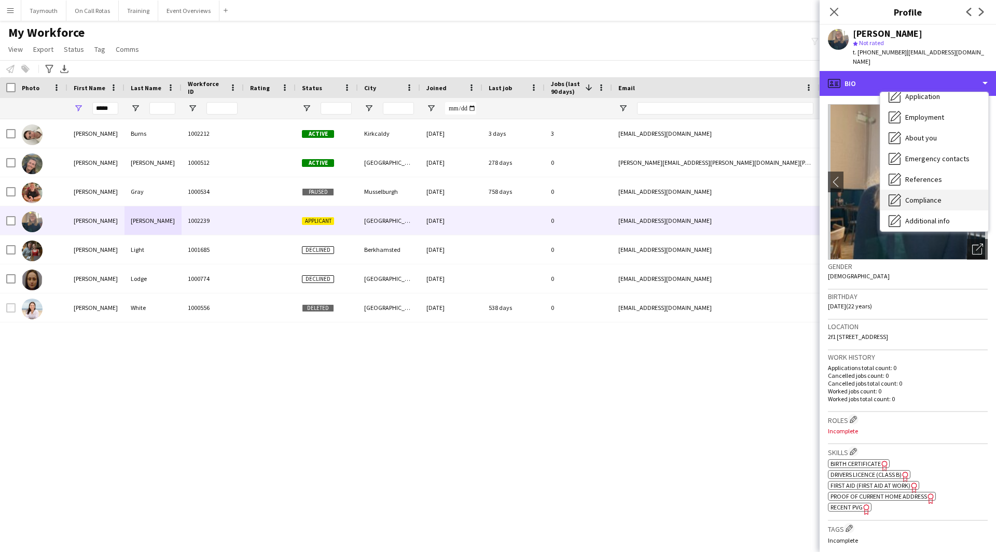
scroll to position [104, 0]
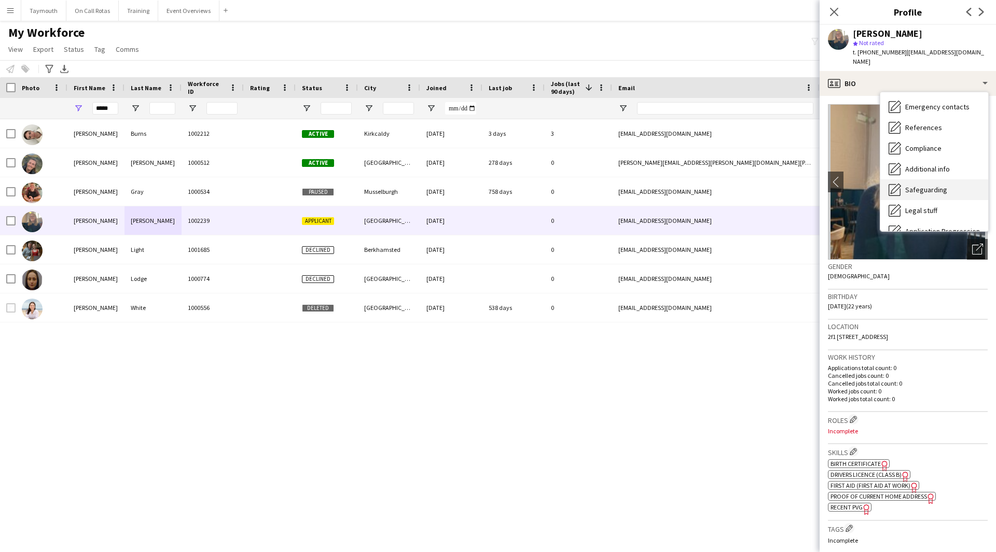
click at [923, 190] on div "Safeguarding Safeguarding" at bounding box center [934, 189] width 108 height 21
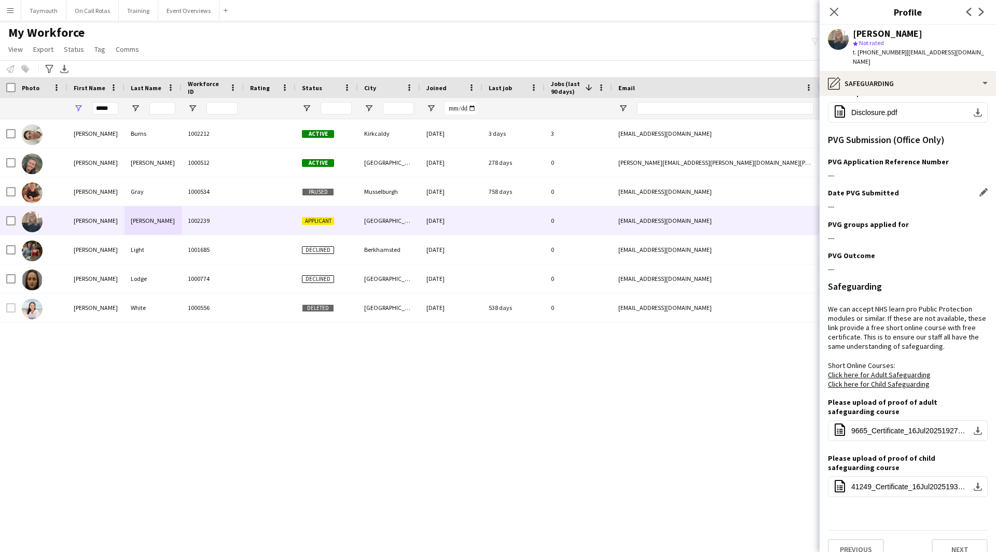
scroll to position [156, 0]
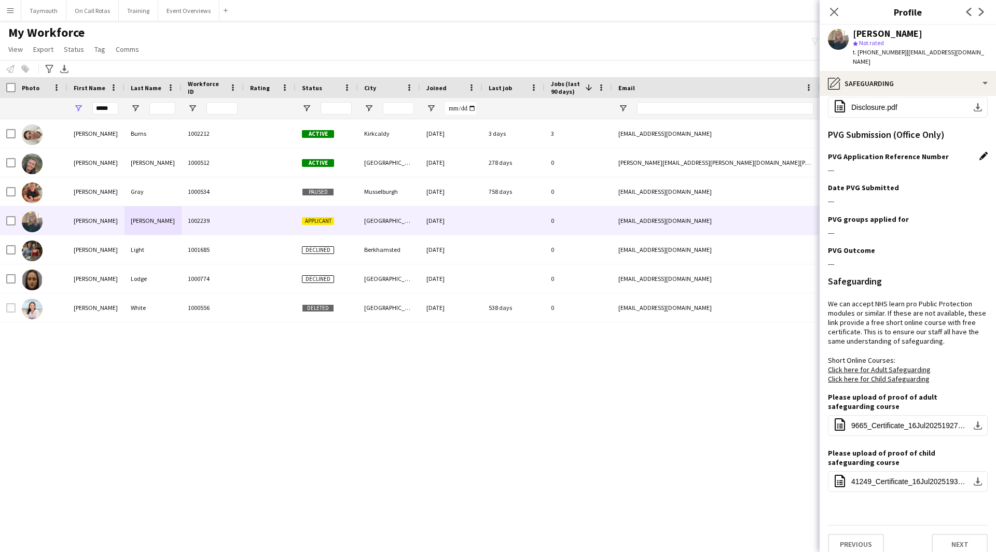
click at [979, 152] on app-icon "Edit this field" at bounding box center [983, 156] width 8 height 8
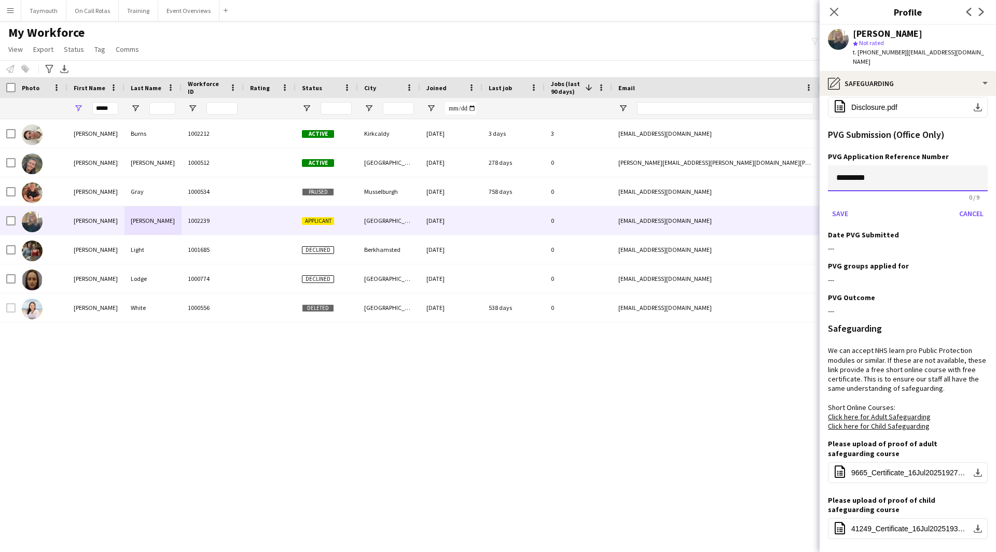
click at [910, 177] on input "*********" at bounding box center [908, 178] width 160 height 26
paste input
type input "*********"
click at [849, 205] on button "Save" at bounding box center [840, 213] width 24 height 17
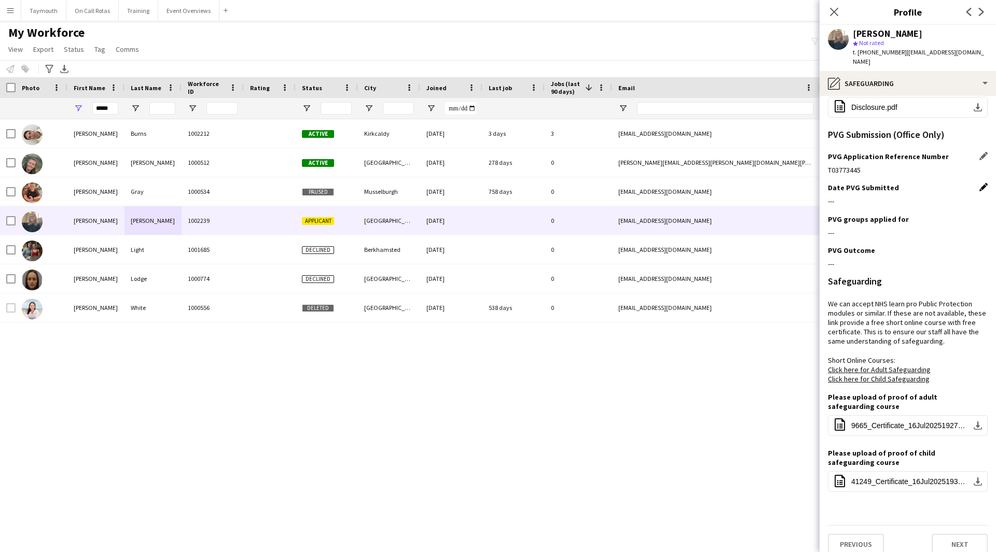
click at [979, 183] on app-icon "Edit this field" at bounding box center [983, 187] width 8 height 8
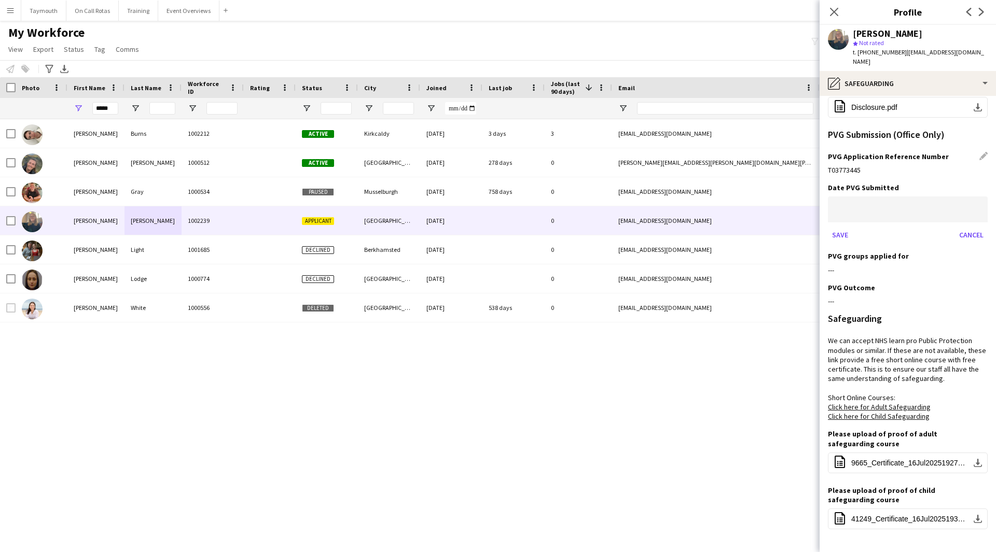
click at [878, 198] on body "Menu Boards Boards Boards All jobs Status Workforce Workforce My Workforce Recr…" at bounding box center [498, 276] width 996 height 552
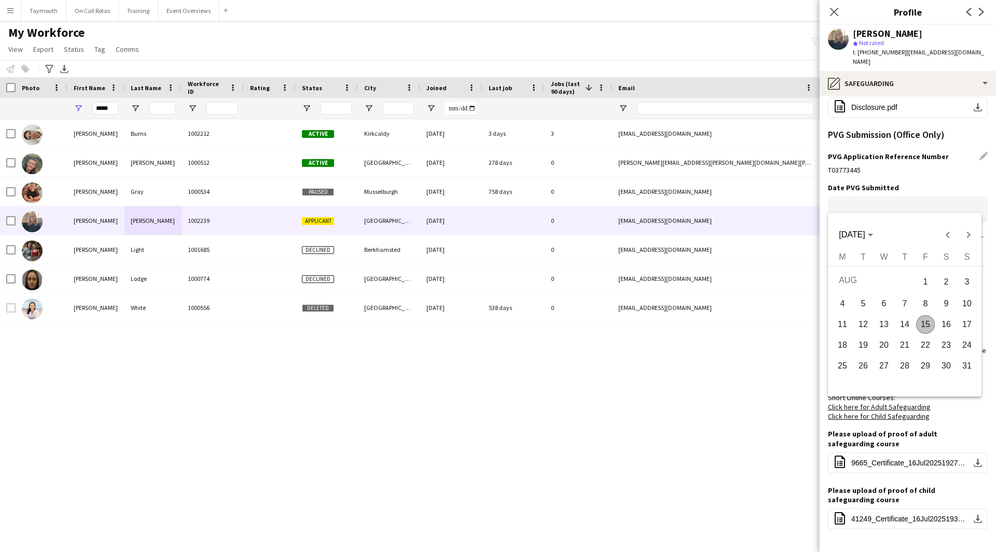
click at [927, 323] on span "15" at bounding box center [925, 324] width 19 height 19
type input "**********"
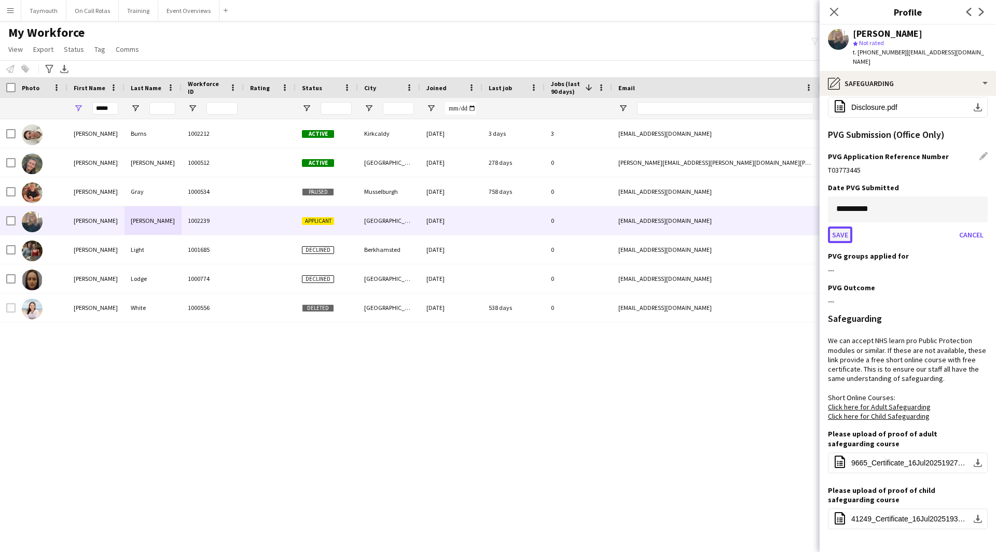
click at [845, 227] on button "Save" at bounding box center [840, 235] width 24 height 17
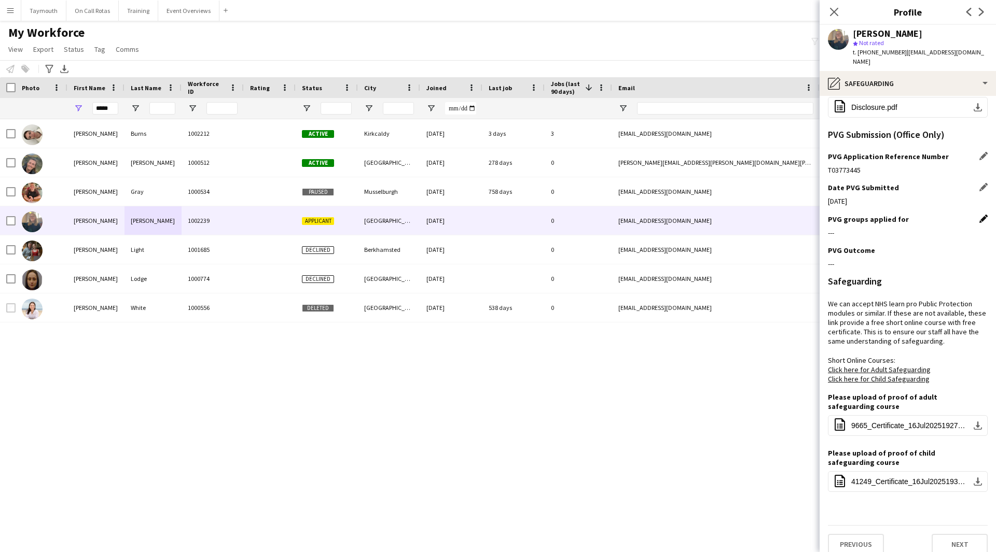
click at [979, 215] on app-icon "Edit this field" at bounding box center [983, 219] width 8 height 8
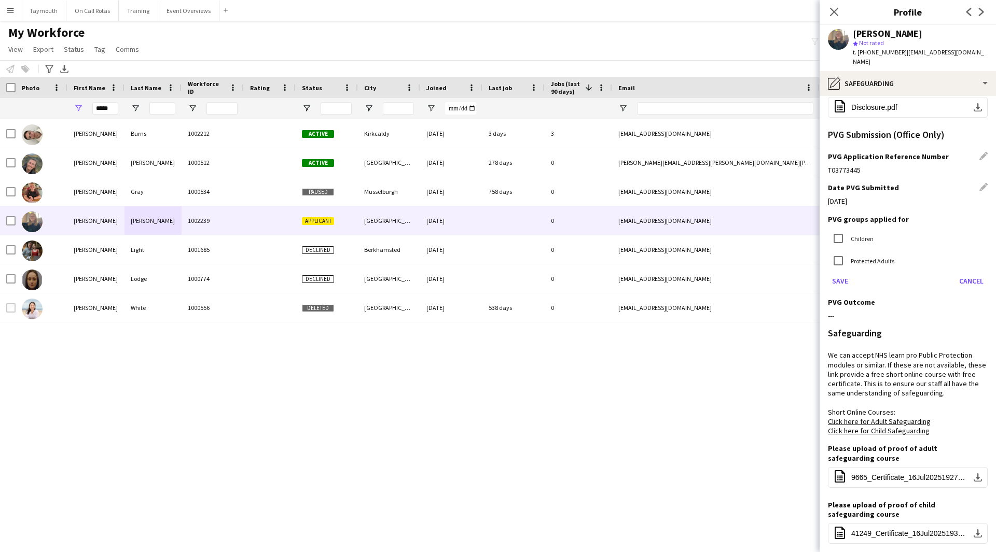
click at [863, 234] on label "Children" at bounding box center [860, 238] width 25 height 8
click at [863, 257] on label "Protected Adults" at bounding box center [871, 261] width 46 height 8
click at [845, 273] on button "Save" at bounding box center [840, 281] width 24 height 17
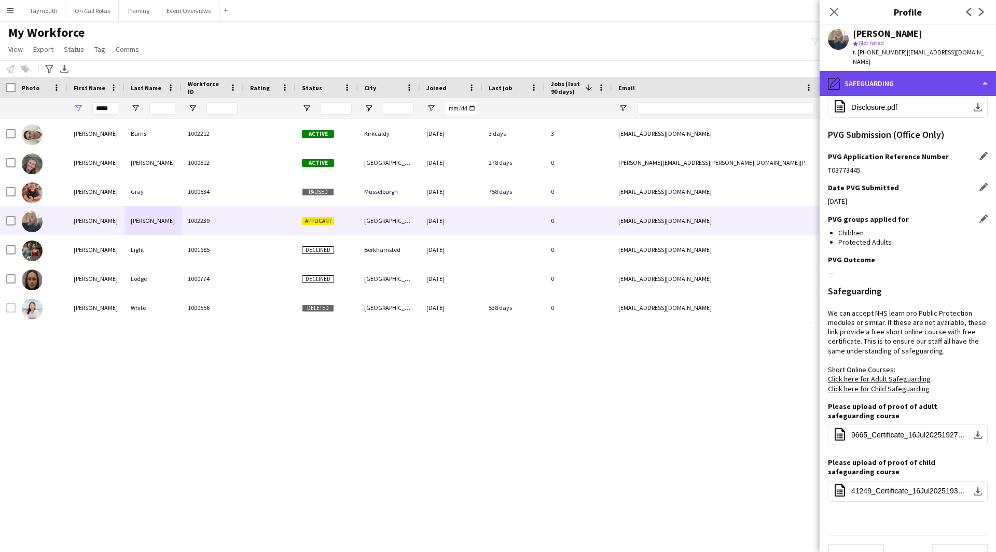
click at [927, 71] on div "pencil4 Safeguarding" at bounding box center [907, 83] width 176 height 25
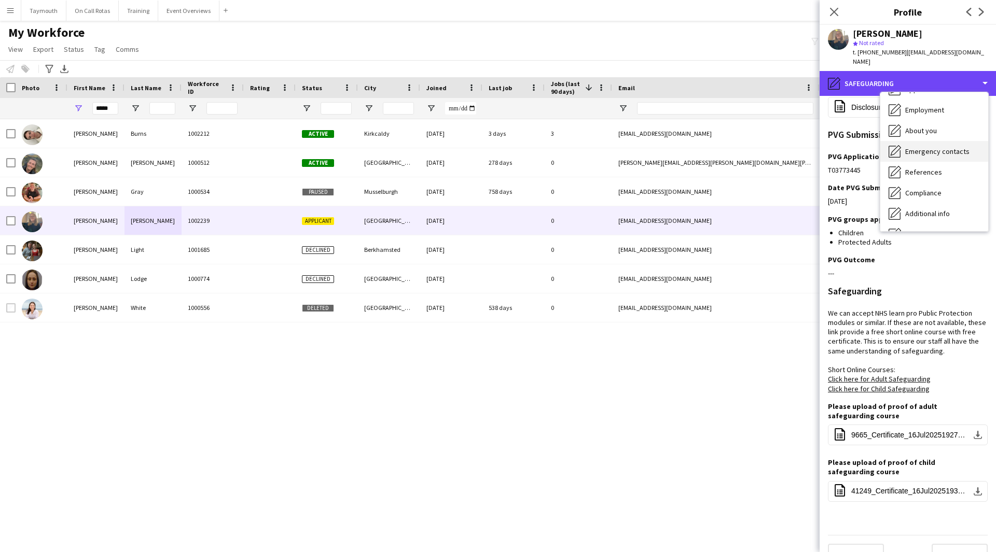
scroll to position [0, 0]
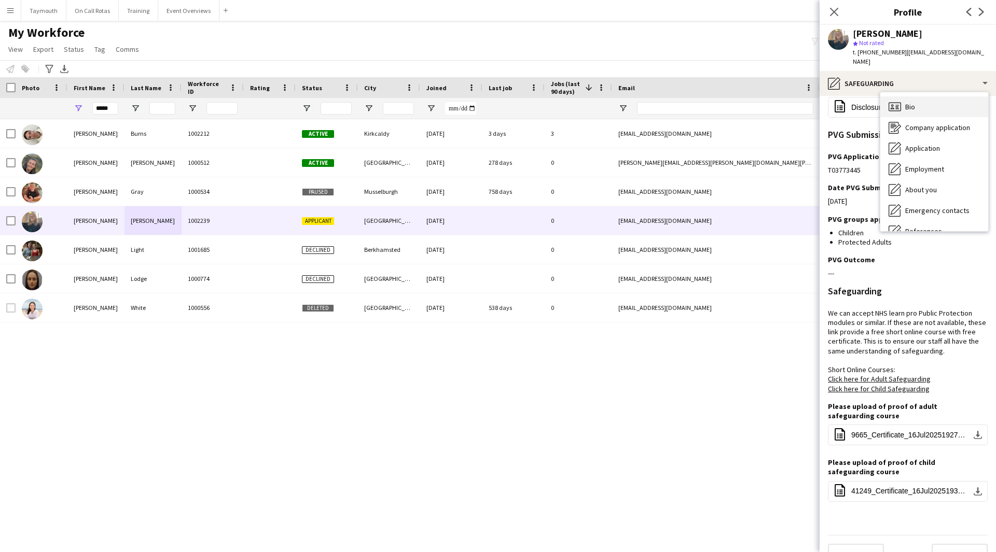
click at [931, 99] on div "Bio Bio" at bounding box center [934, 106] width 108 height 21
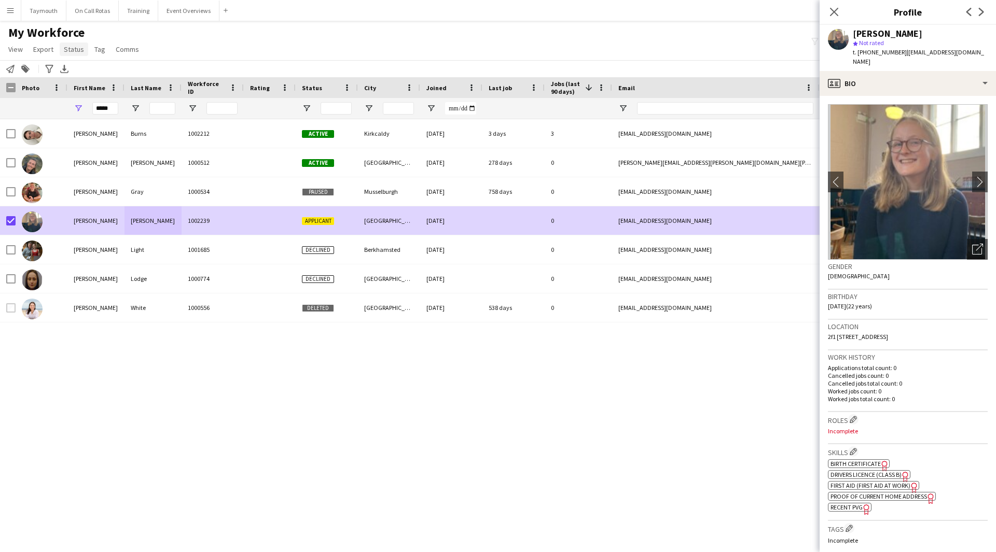
click at [75, 53] on span "Status" at bounding box center [74, 49] width 20 height 9
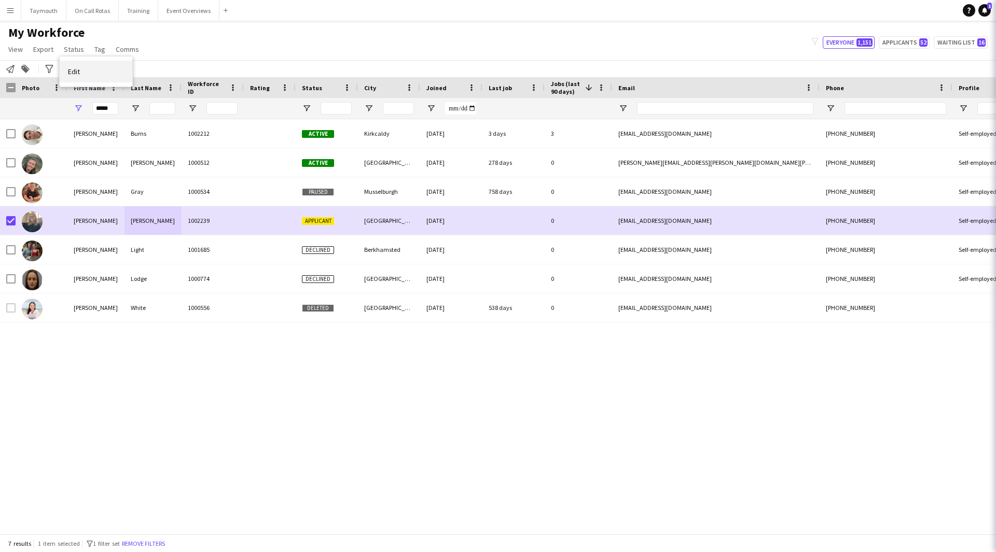
click at [81, 75] on link "Edit" at bounding box center [96, 72] width 73 height 22
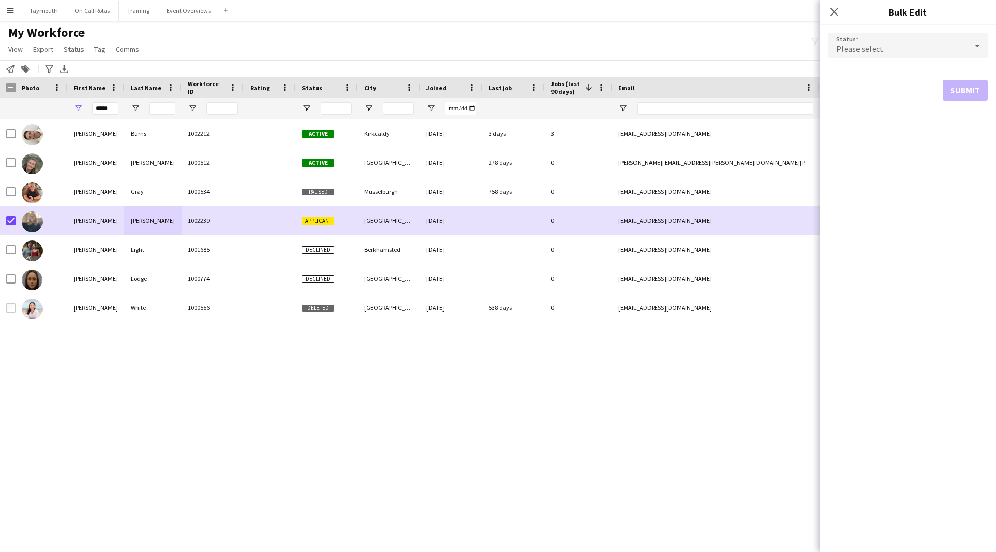
click at [881, 46] on div "Please select" at bounding box center [897, 45] width 139 height 25
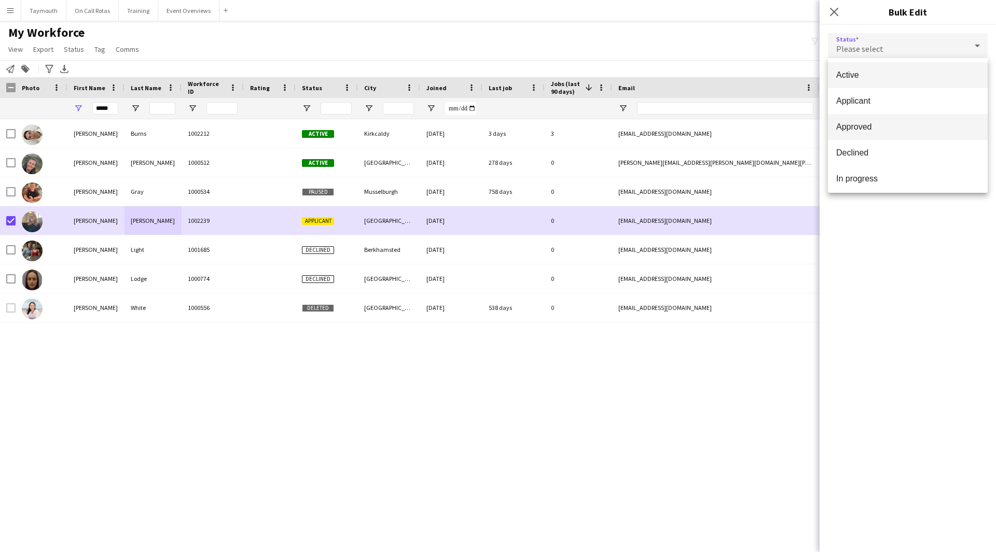
scroll to position [107, 0]
click at [906, 186] on mat-option "Waiting list" at bounding box center [908, 176] width 160 height 26
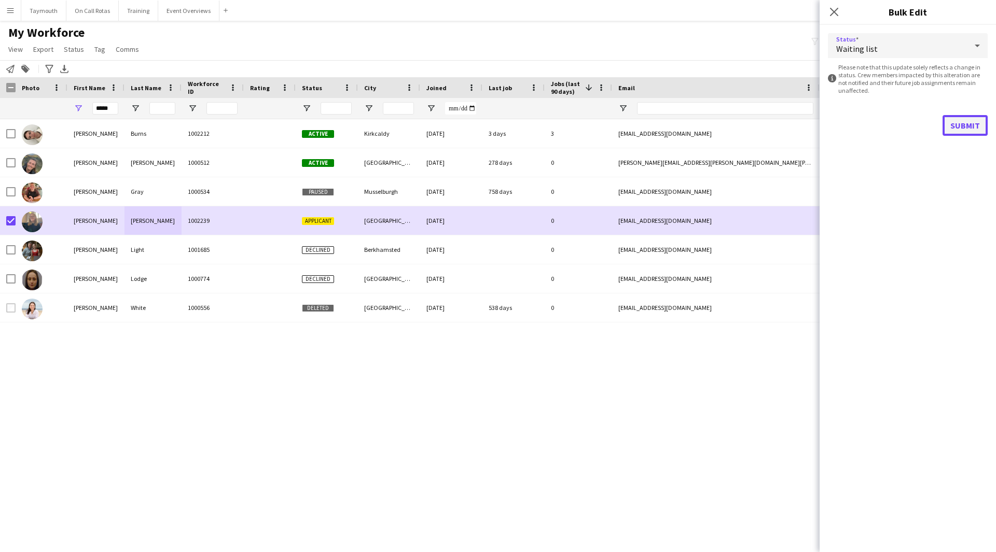
click at [960, 123] on button "Submit" at bounding box center [964, 125] width 45 height 21
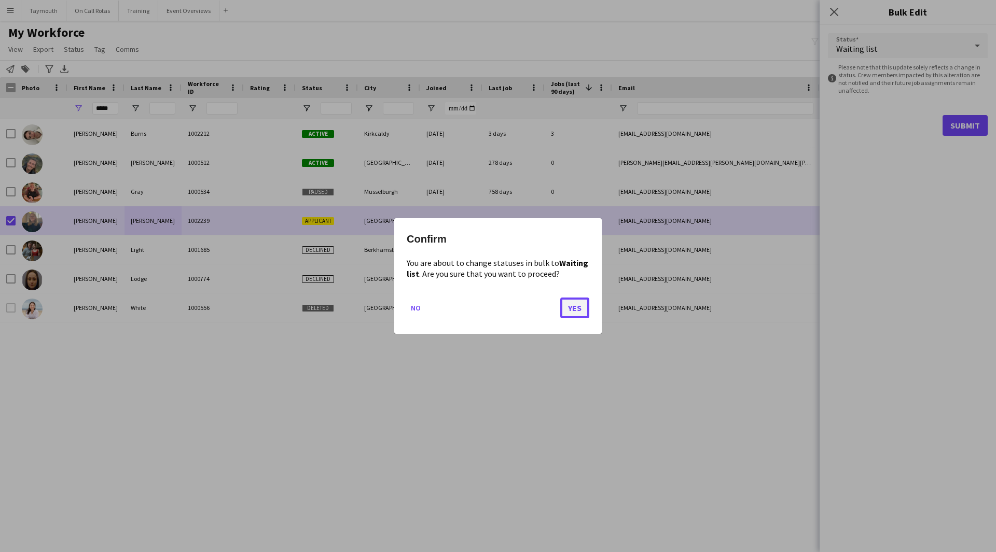
click at [587, 311] on button "Yes" at bounding box center [574, 308] width 29 height 21
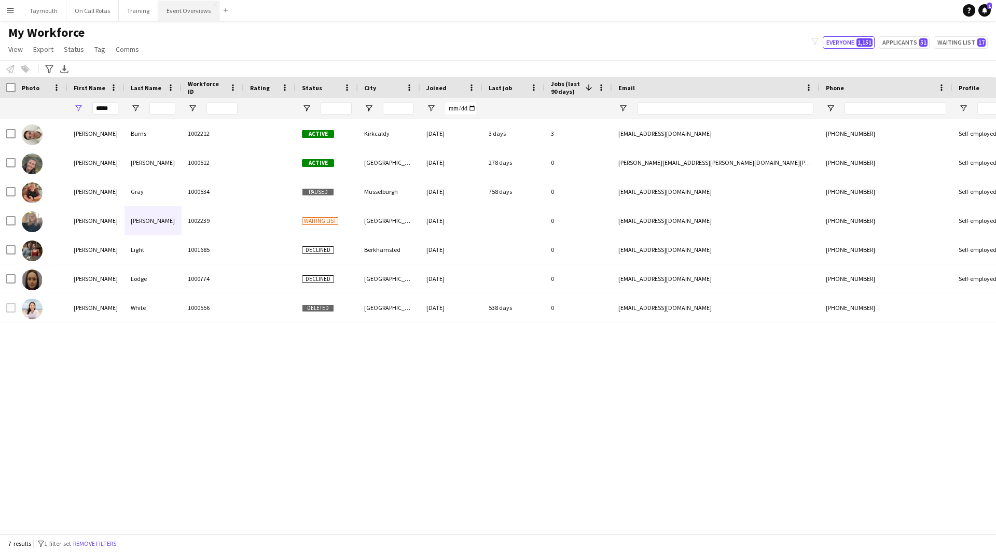
click at [191, 15] on button "Event Overviews Close" at bounding box center [188, 11] width 61 height 20
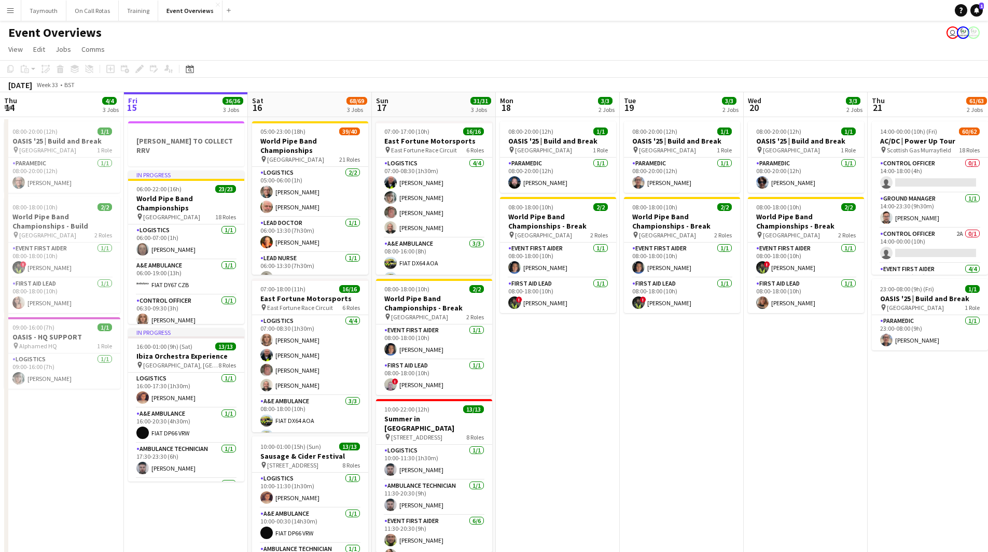
click at [12, 3] on button "Menu" at bounding box center [10, 10] width 21 height 21
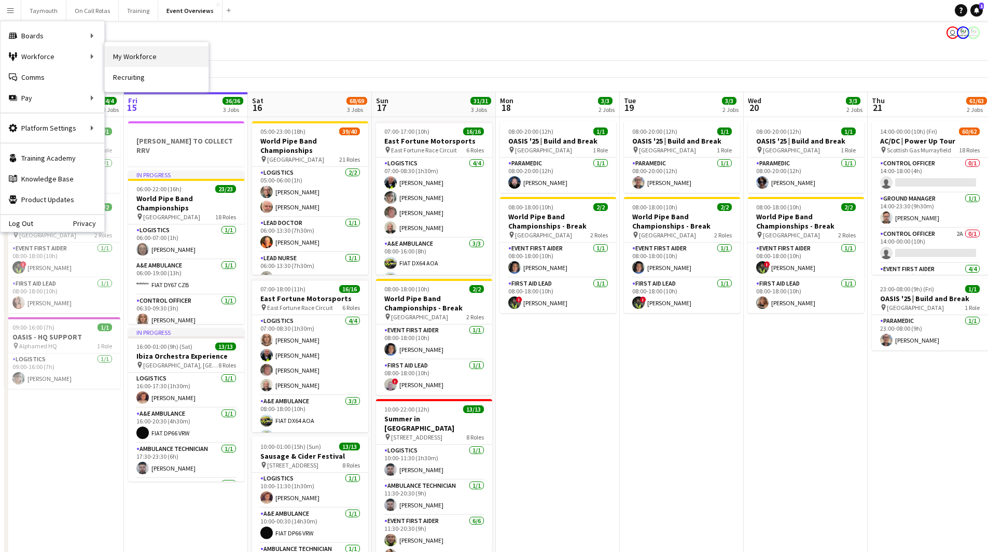
click at [132, 56] on link "My Workforce" at bounding box center [157, 56] width 104 height 21
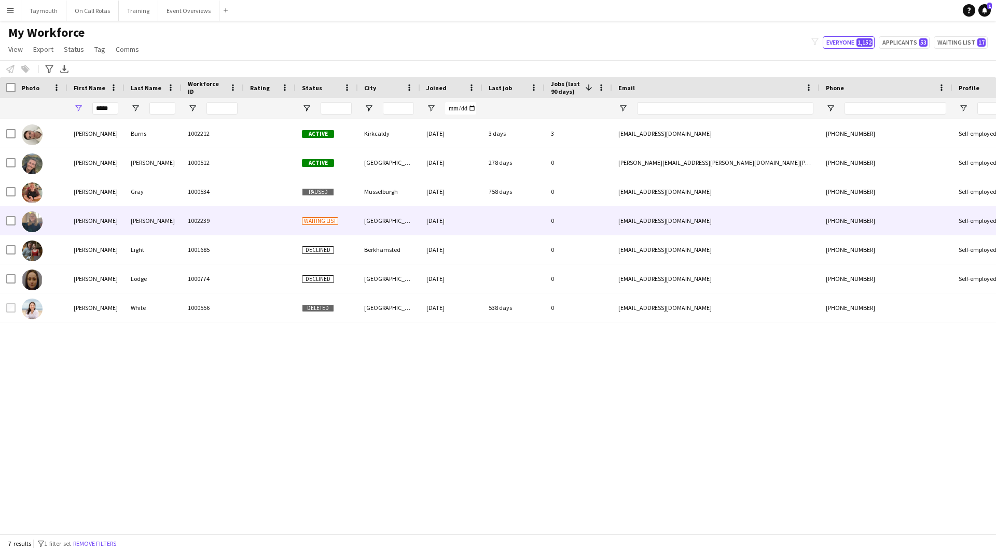
click at [173, 219] on div "[PERSON_NAME]" at bounding box center [152, 220] width 57 height 29
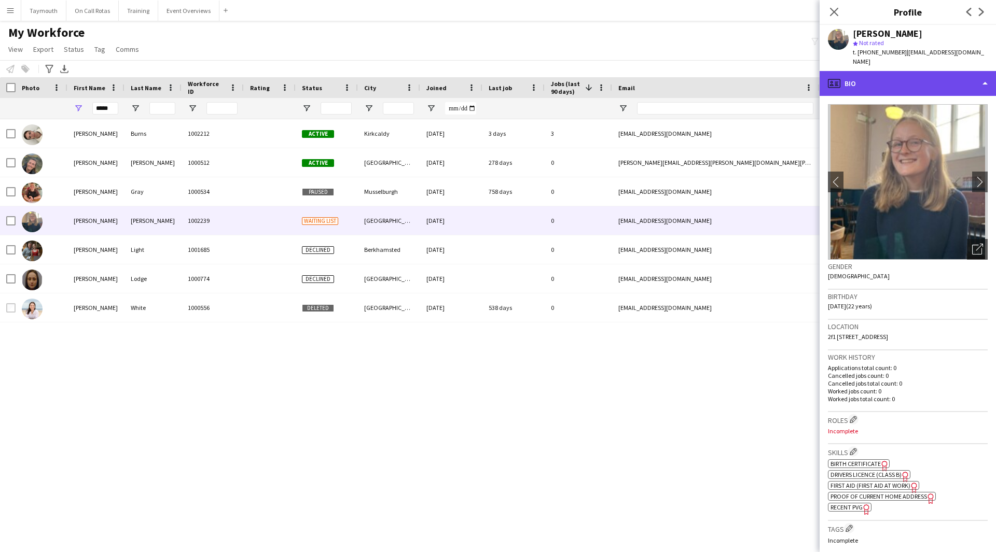
click at [874, 71] on div "profile Bio" at bounding box center [907, 83] width 176 height 25
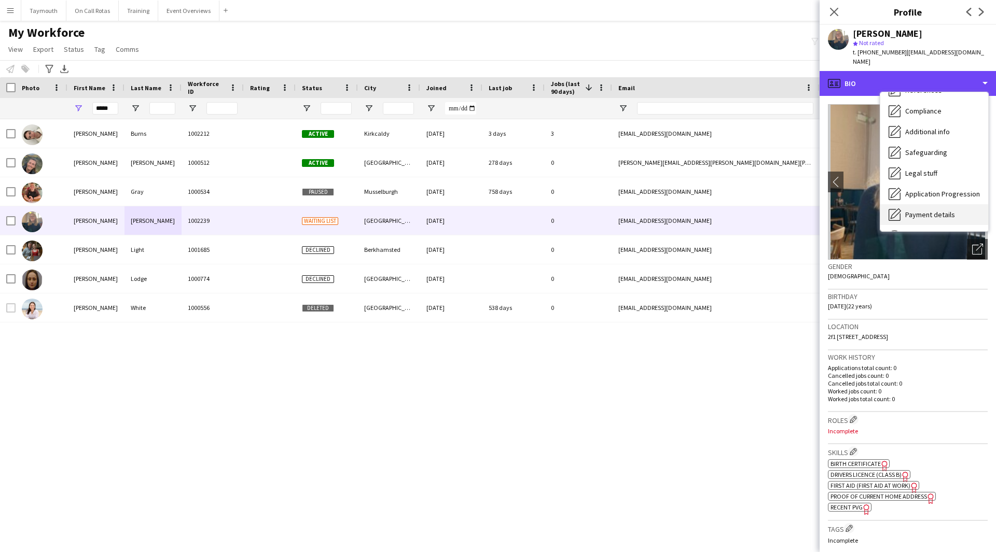
scroll to position [129, 0]
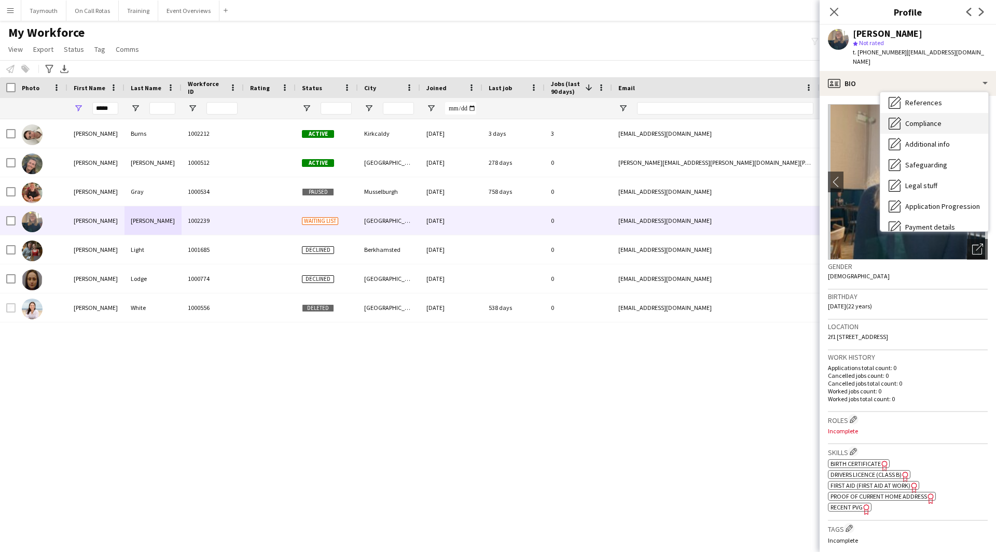
click at [927, 119] on span "Compliance" at bounding box center [923, 123] width 36 height 9
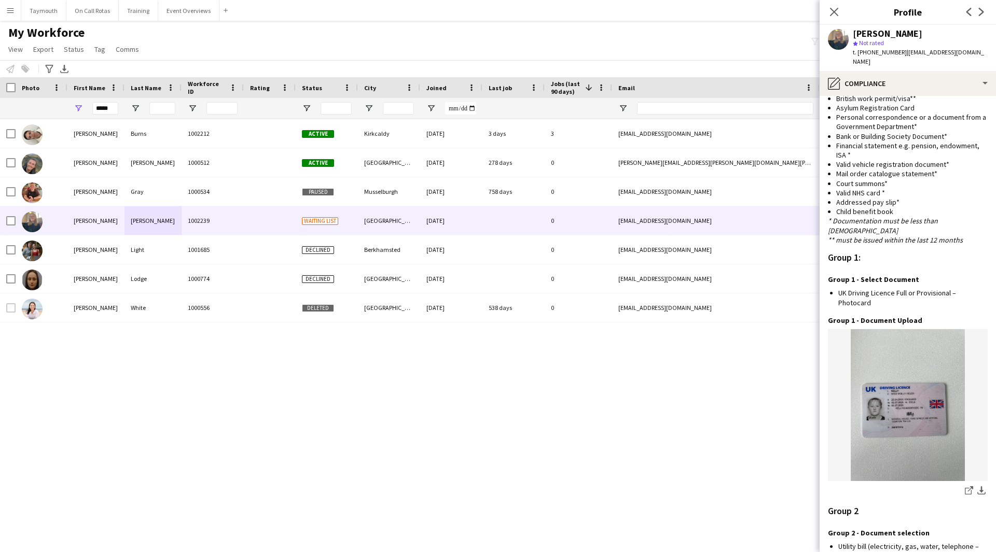
scroll to position [915, 0]
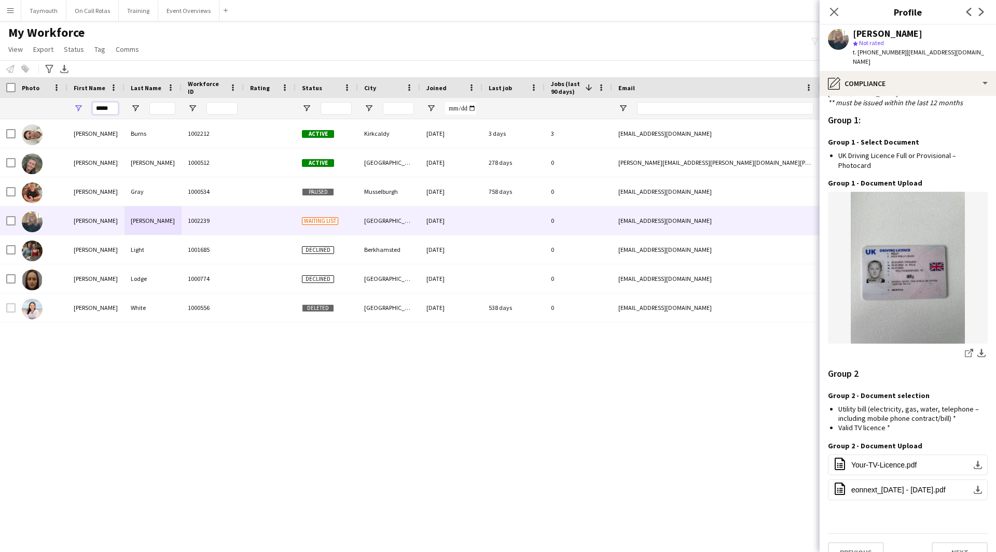
drag, startPoint x: 111, startPoint y: 105, endPoint x: -95, endPoint y: 96, distance: 206.5
click at [0, 96] on html "Menu Boards Boards Boards All jobs Status Workforce Workforce My Workforce Recr…" at bounding box center [498, 276] width 996 height 552
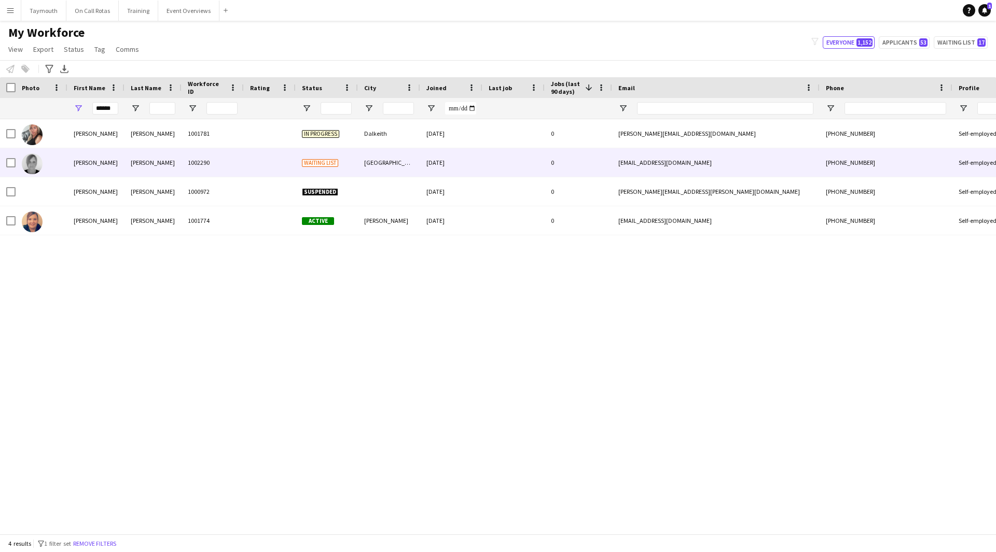
click at [163, 161] on div "Ladd" at bounding box center [152, 162] width 57 height 29
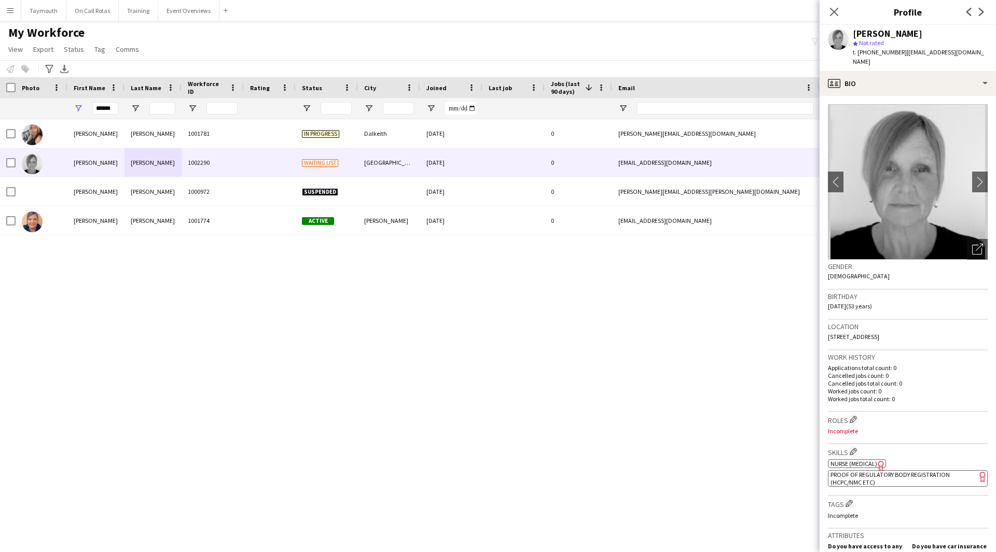
click at [895, 96] on app-crew-profile-bio "chevron-left chevron-right Open photos pop-in Gender Female Birthday 05-10-1971…" at bounding box center [907, 324] width 176 height 456
click at [891, 78] on div "profile Bio" at bounding box center [907, 83] width 176 height 25
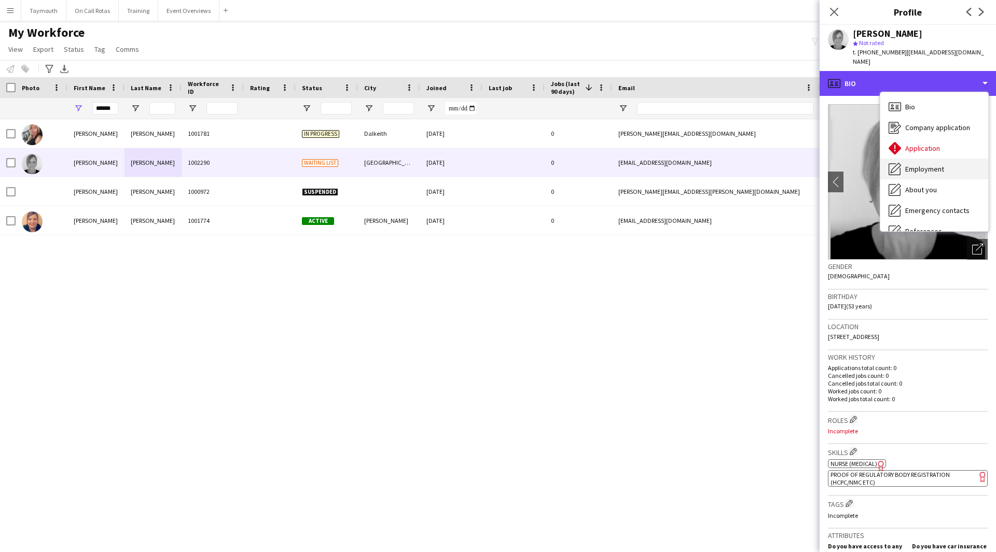
scroll to position [104, 0]
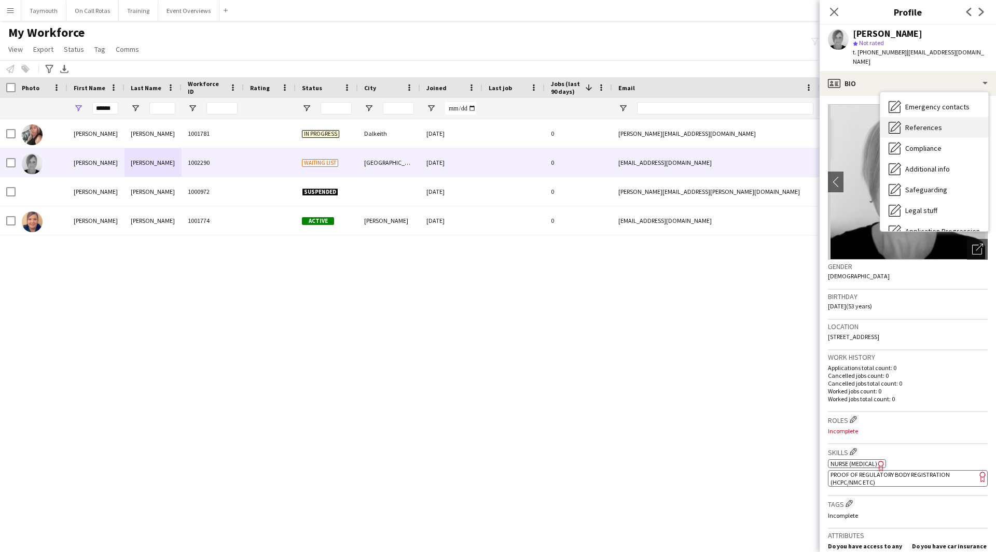
click at [946, 117] on div "References References" at bounding box center [934, 127] width 108 height 21
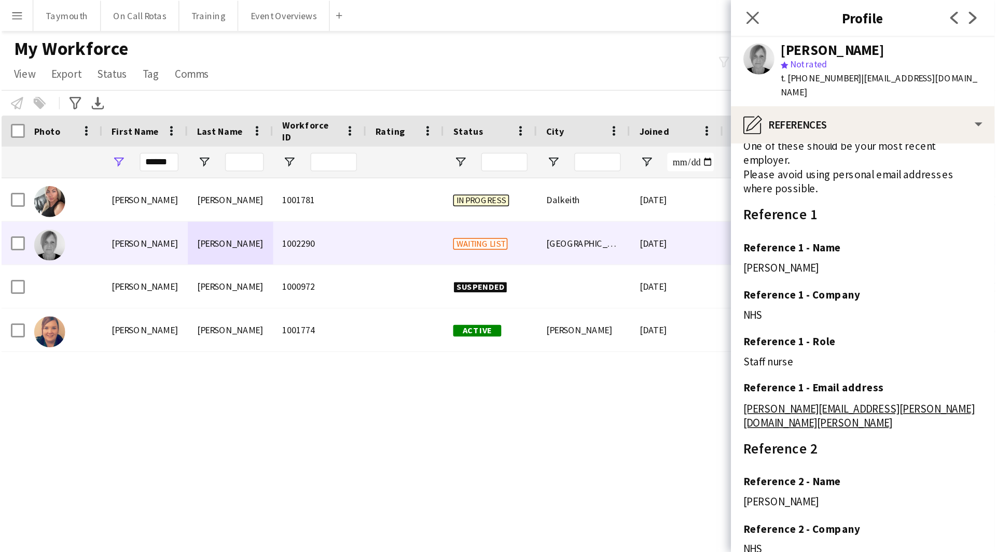
scroll to position [52, 0]
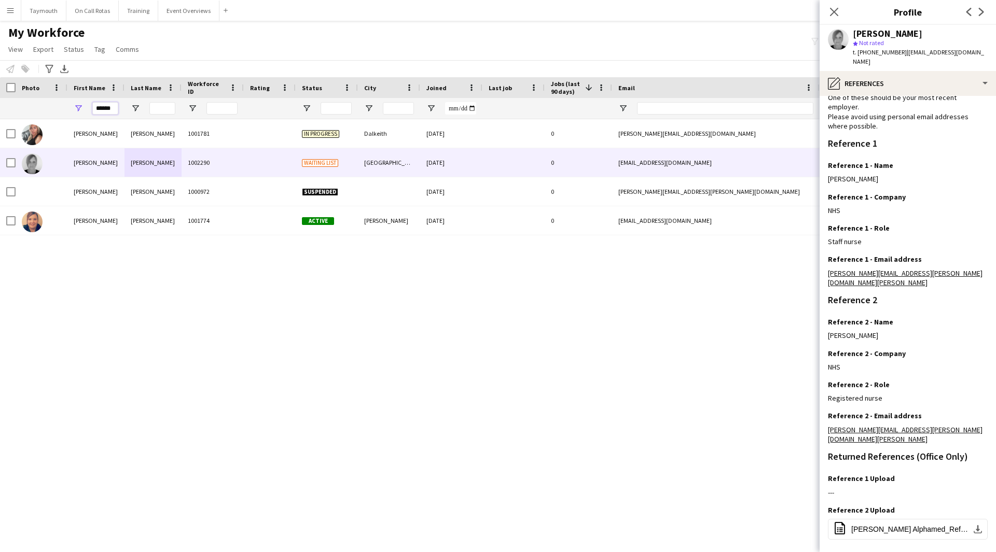
drag, startPoint x: 114, startPoint y: 113, endPoint x: -171, endPoint y: 96, distance: 285.1
click at [0, 96] on html "Menu Boards Boards Boards All jobs Status Workforce Workforce My Workforce Recr…" at bounding box center [498, 276] width 996 height 552
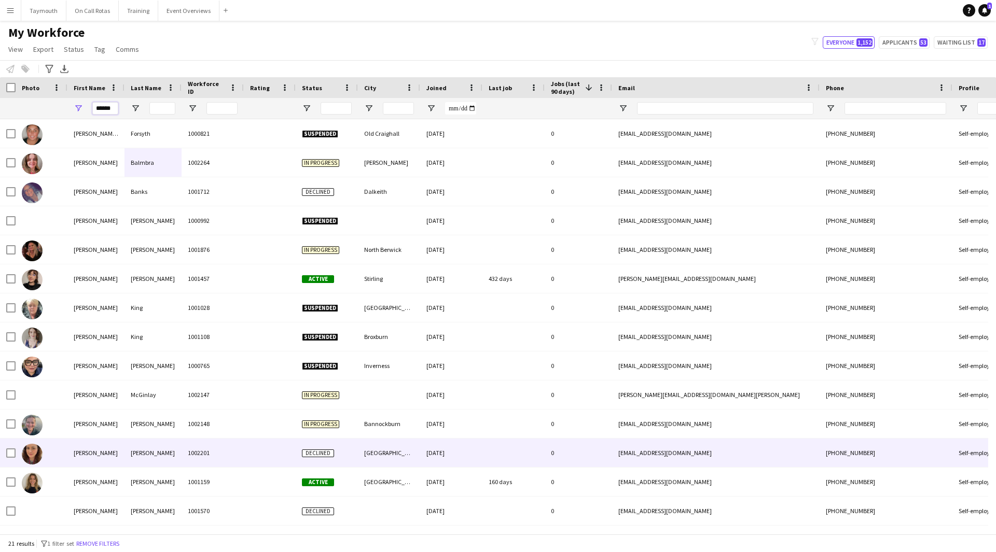
type input "******"
click at [150, 445] on div "McLeary" at bounding box center [152, 453] width 57 height 29
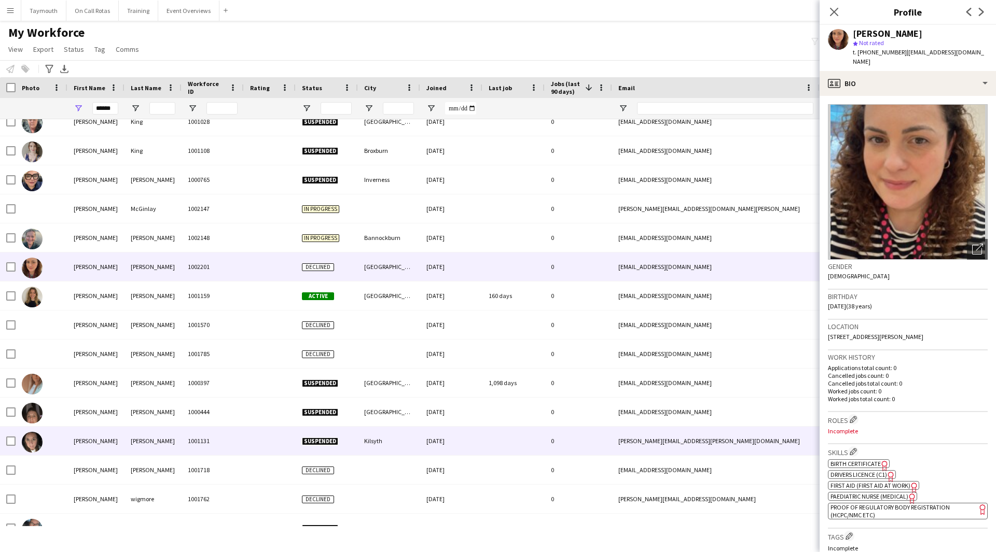
scroll to position [203, 0]
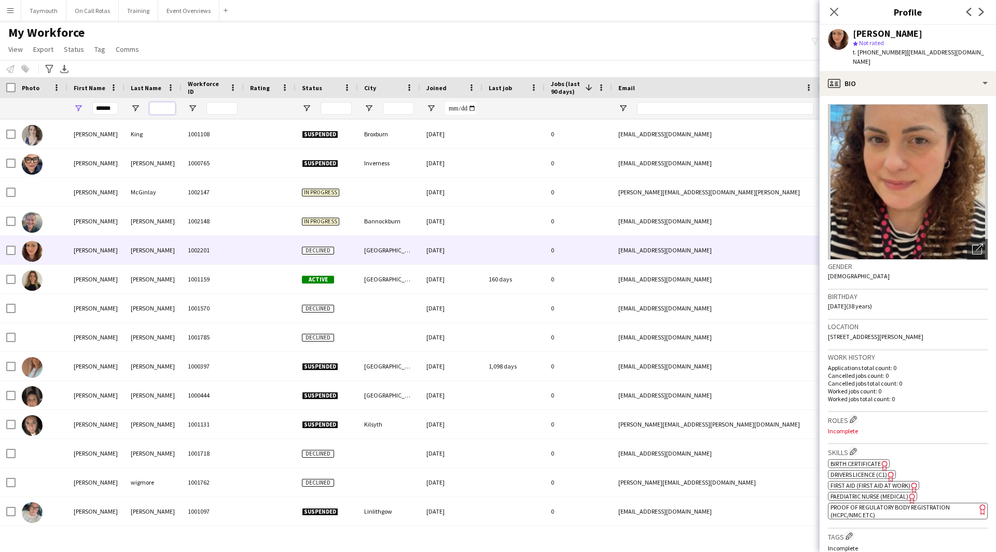
click at [160, 105] on input "Last Name Filter Input" at bounding box center [162, 108] width 26 height 12
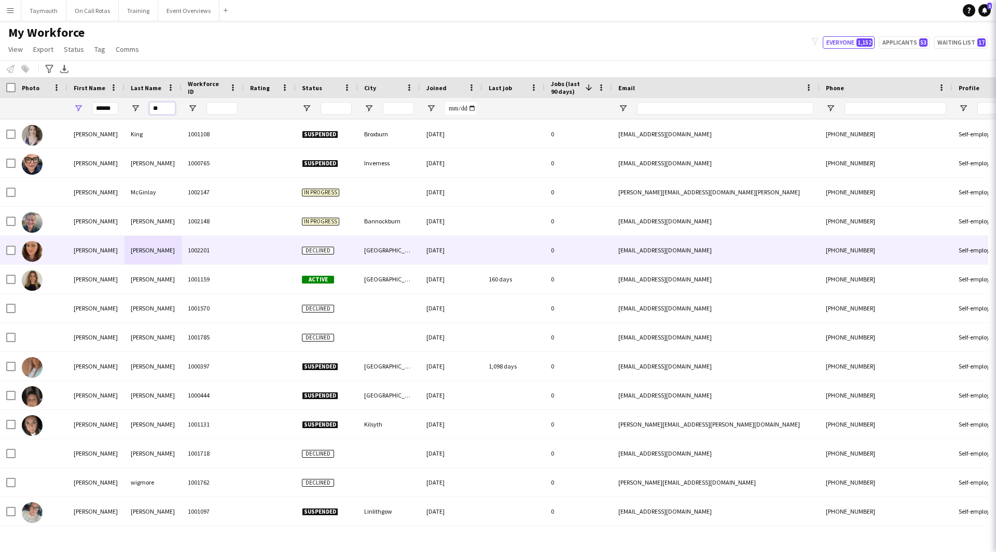
scroll to position [0, 0]
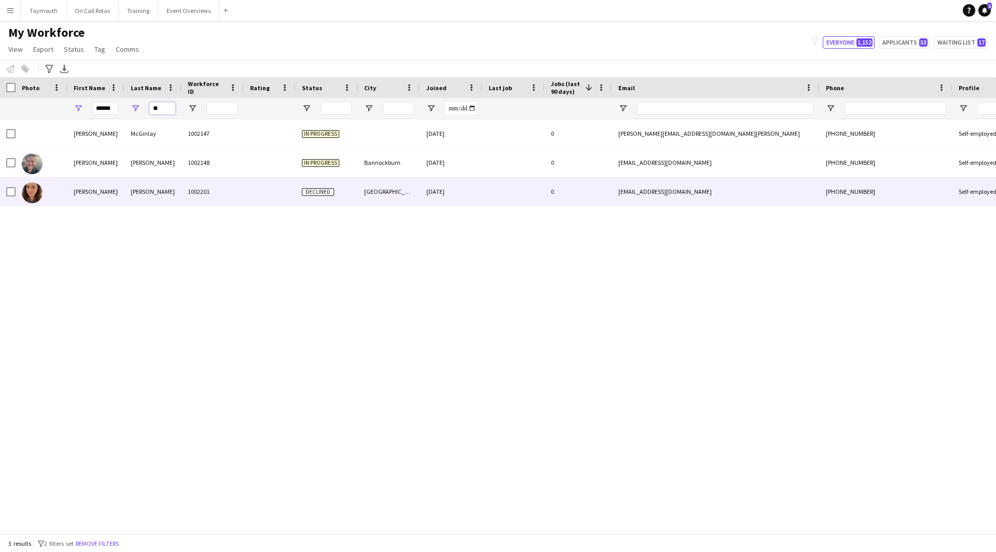
type input "**"
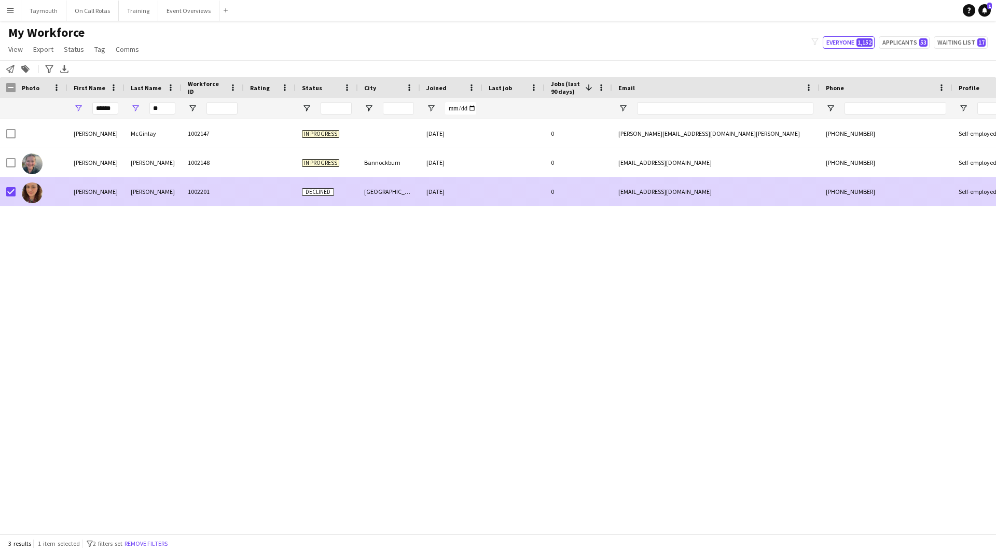
click at [142, 195] on div "McLeary" at bounding box center [152, 191] width 57 height 29
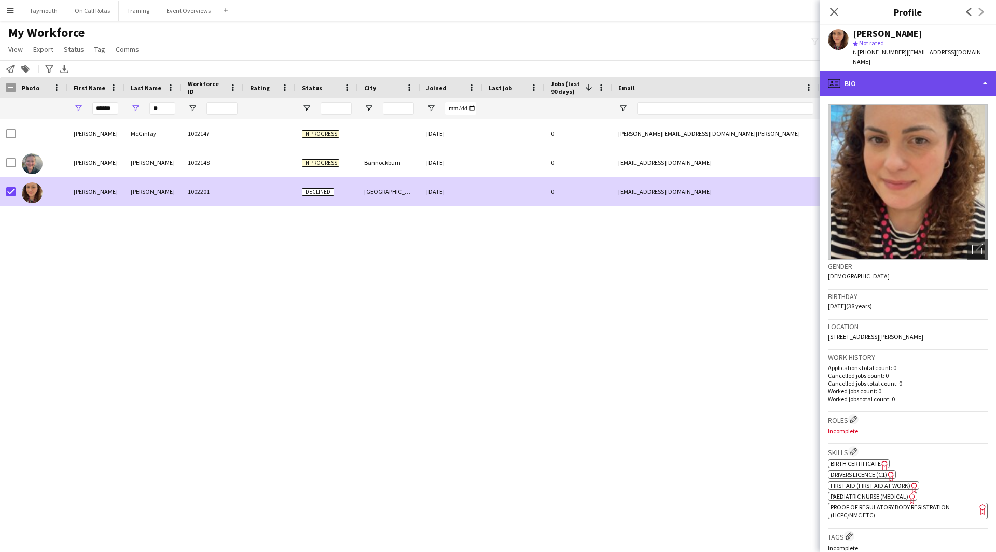
click at [903, 72] on div "profile Bio" at bounding box center [907, 83] width 176 height 25
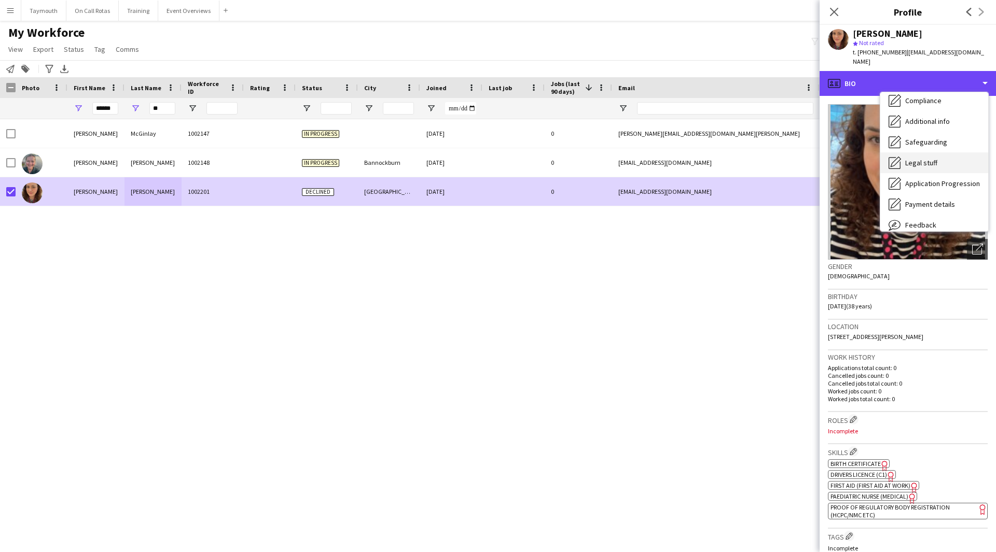
scroll to position [156, 0]
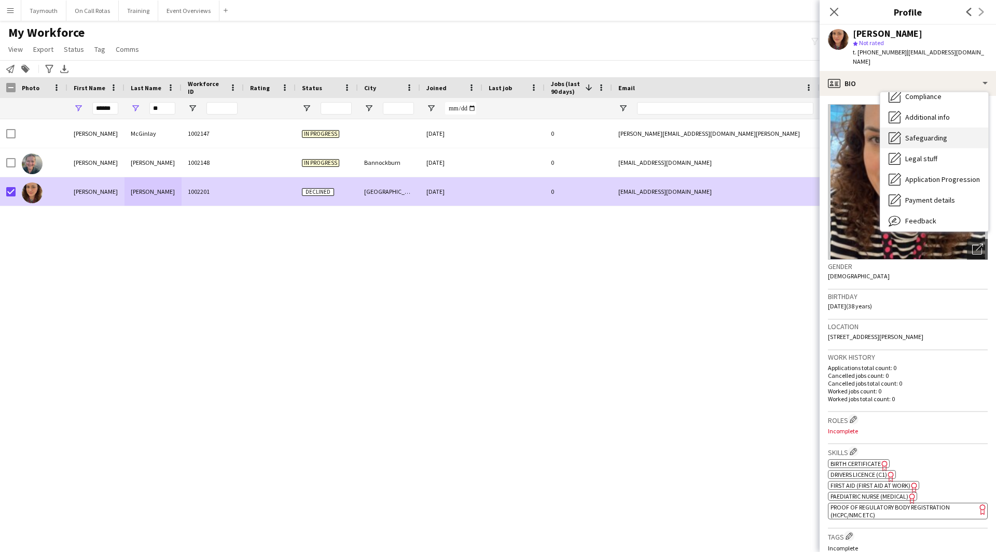
click at [942, 133] on span "Safeguarding" at bounding box center [926, 137] width 42 height 9
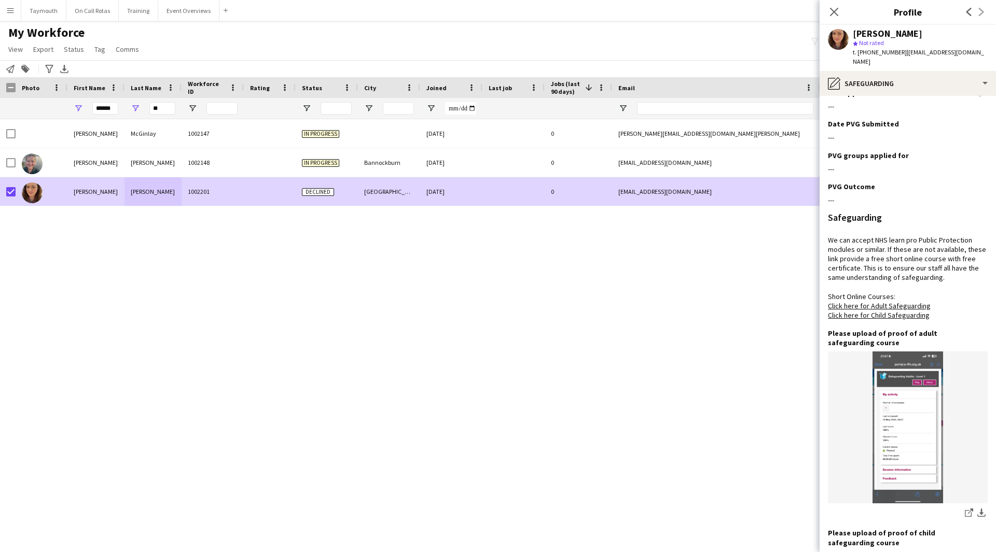
scroll to position [260, 0]
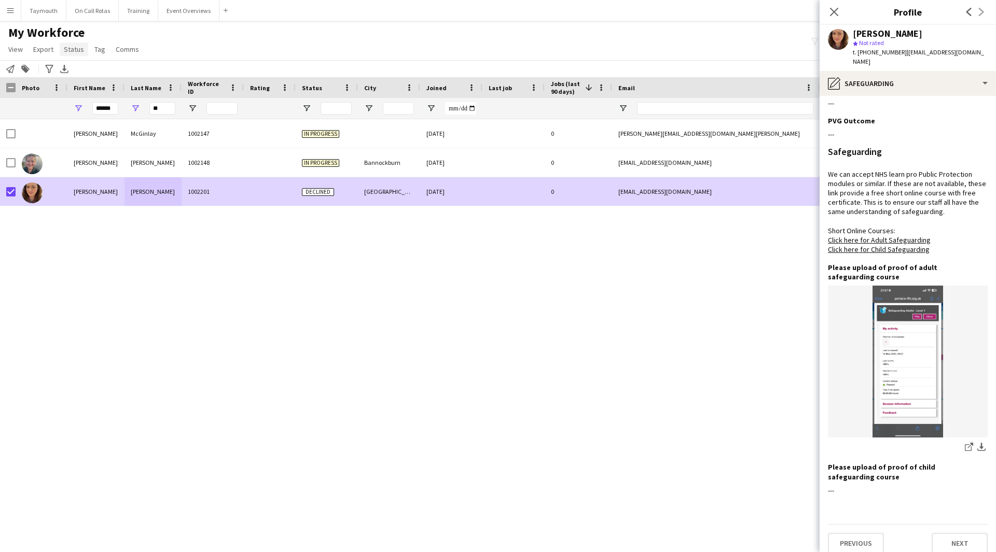
click at [79, 52] on span "Status" at bounding box center [74, 49] width 20 height 9
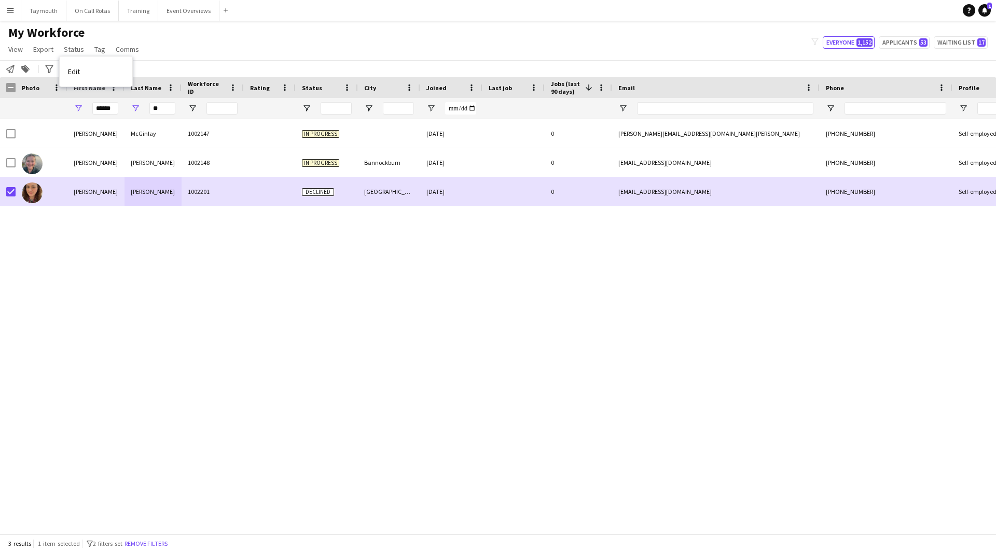
click at [259, 389] on div "Louise McGinlay 1002147 In progress 05-03-2025 0 louise.mcginlay2@nhs.scot +447…" at bounding box center [498, 322] width 996 height 407
